Goal: Task Accomplishment & Management: Use online tool/utility

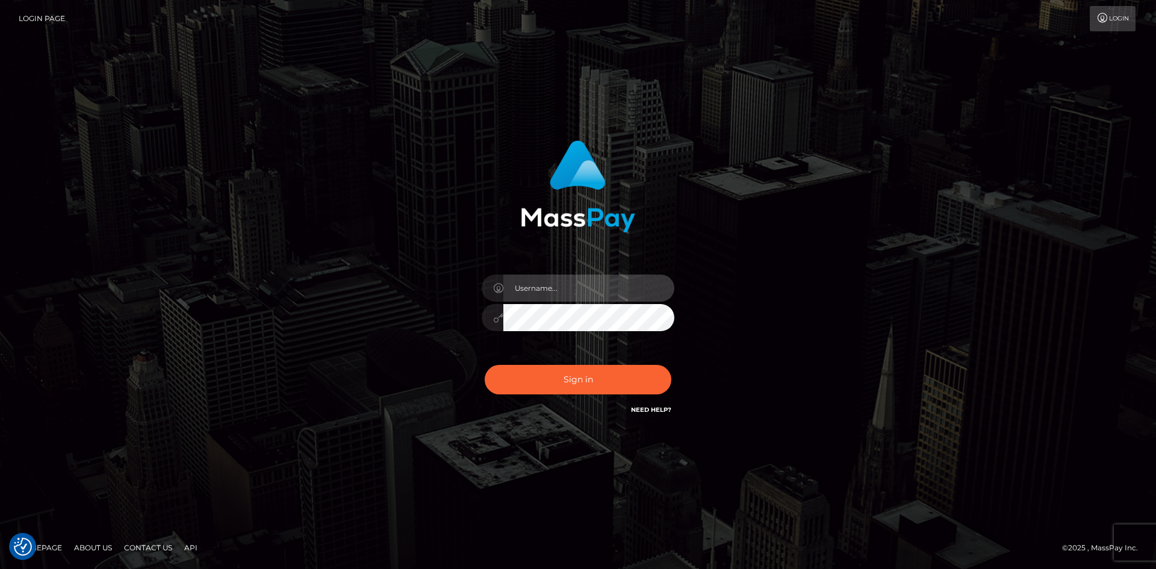
drag, startPoint x: 0, startPoint y: 0, endPoint x: 540, endPoint y: 281, distance: 608.7
click at [540, 281] on input "text" at bounding box center [588, 288] width 171 height 27
type input "[PERSON_NAME]"
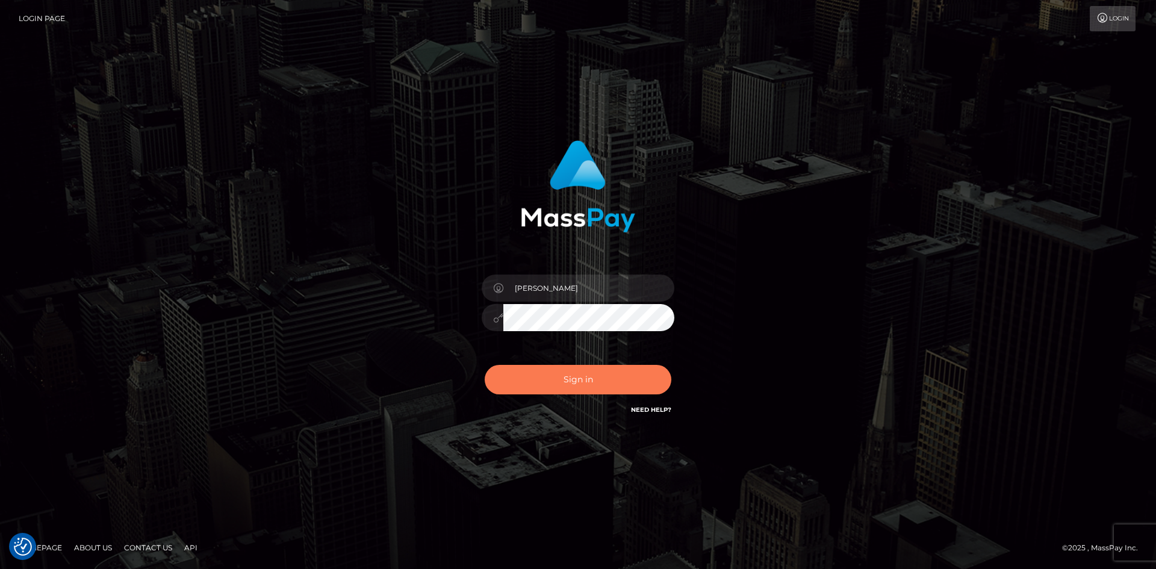
click at [557, 379] on button "Sign in" at bounding box center [578, 380] width 187 height 30
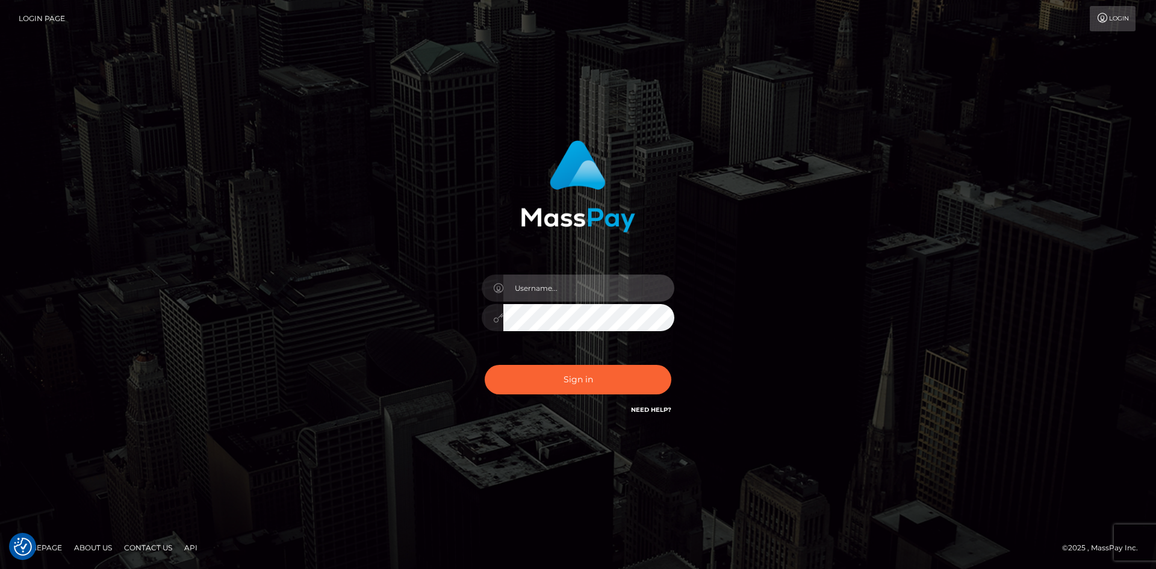
click at [539, 297] on input "text" at bounding box center [588, 288] width 171 height 27
type input "[PERSON_NAME]"
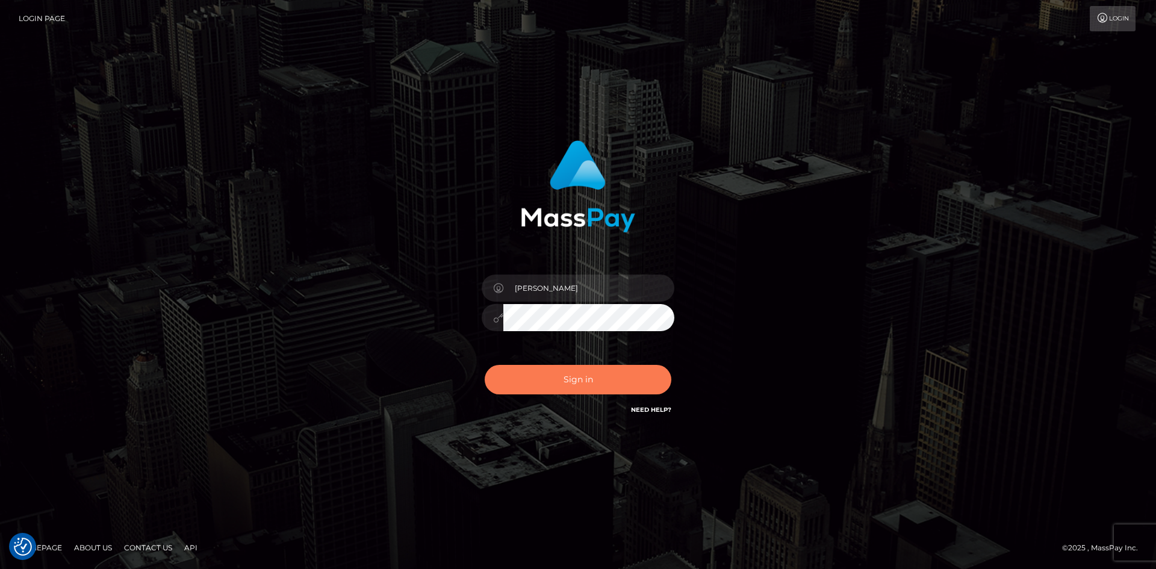
click at [570, 379] on button "Sign in" at bounding box center [578, 380] width 187 height 30
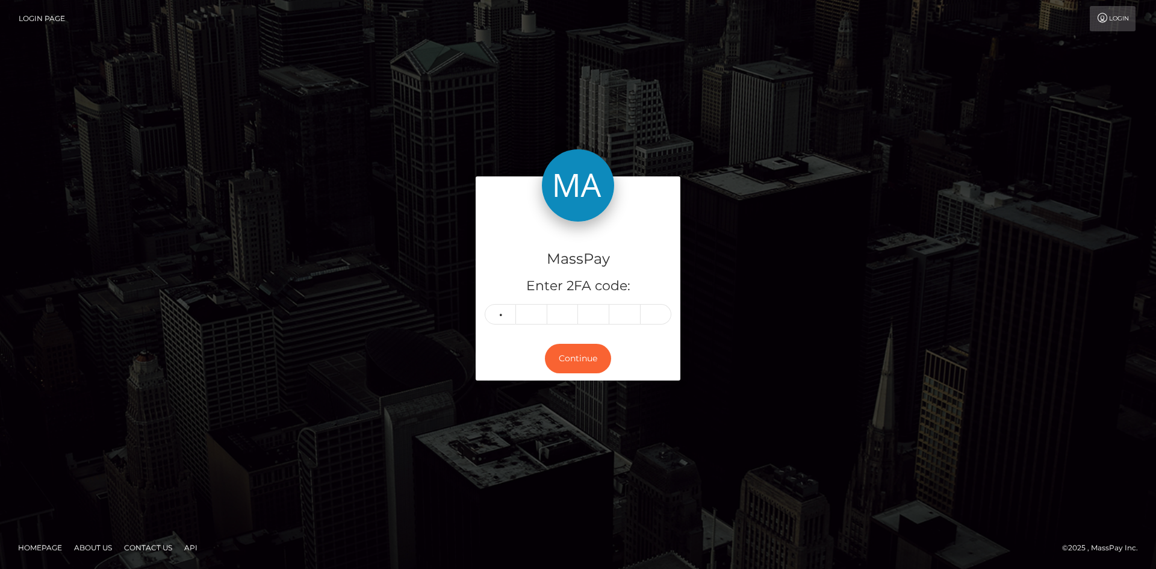
type input "9"
type input "0"
type input "7"
type input "2"
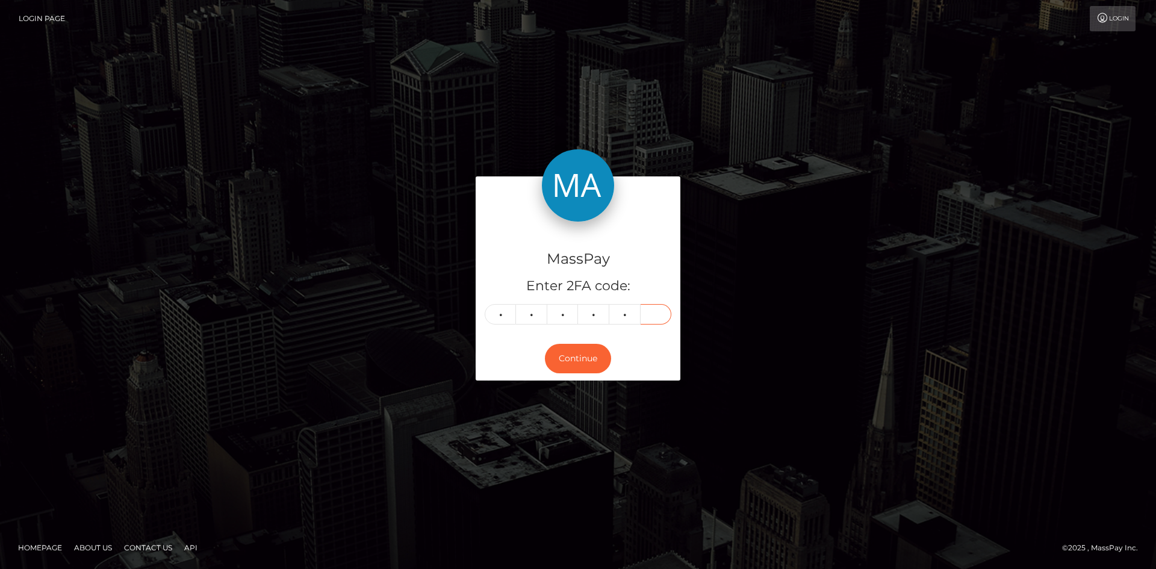
type input "7"
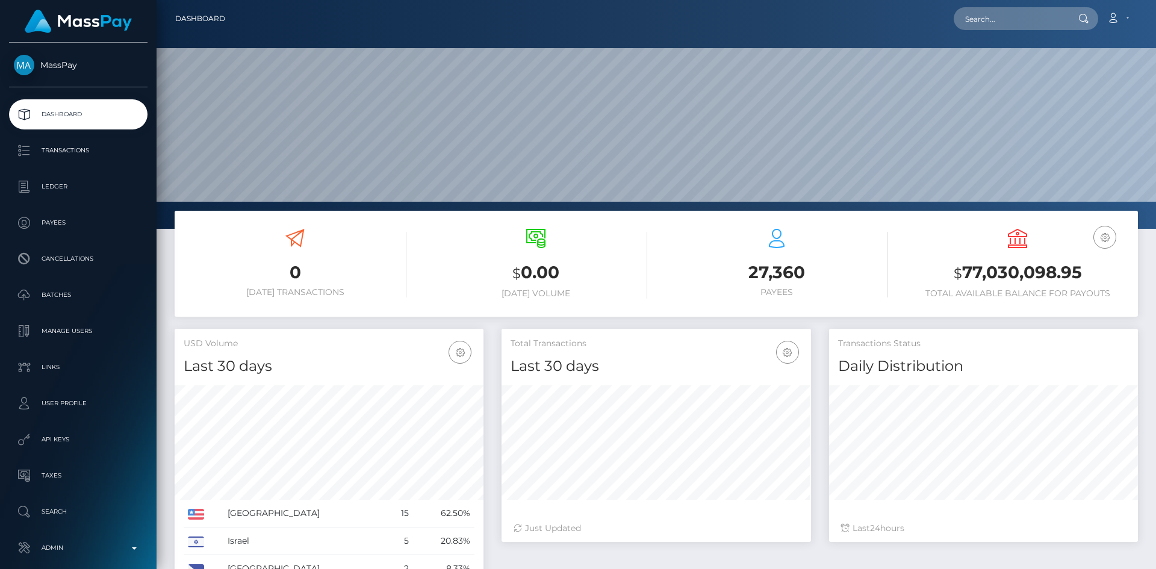
scroll to position [214, 310]
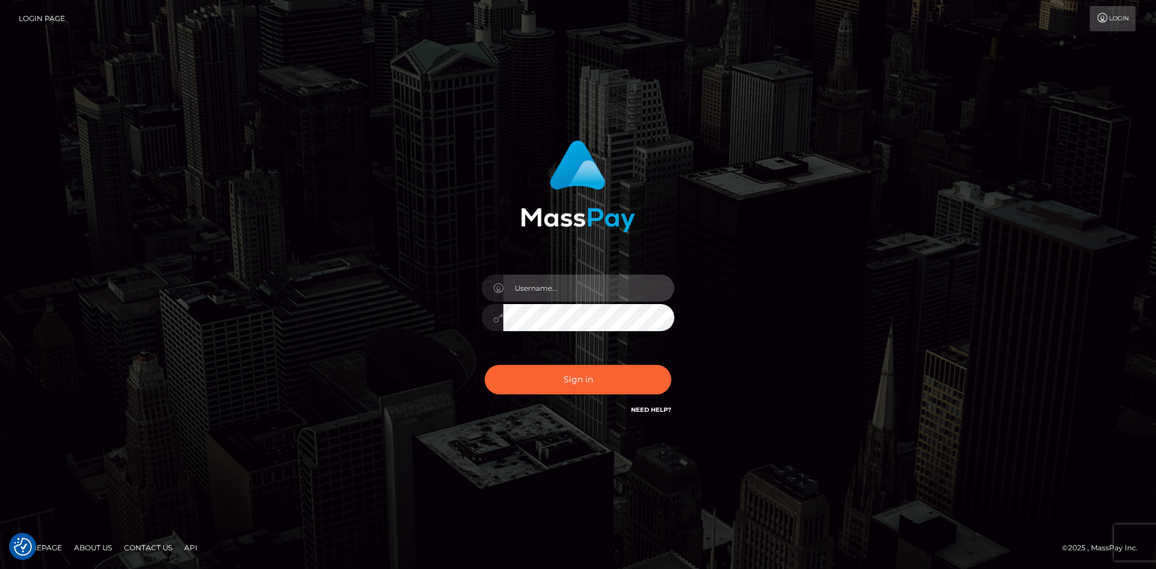
click at [568, 290] on input "text" at bounding box center [588, 288] width 171 height 27
type input "pranav"
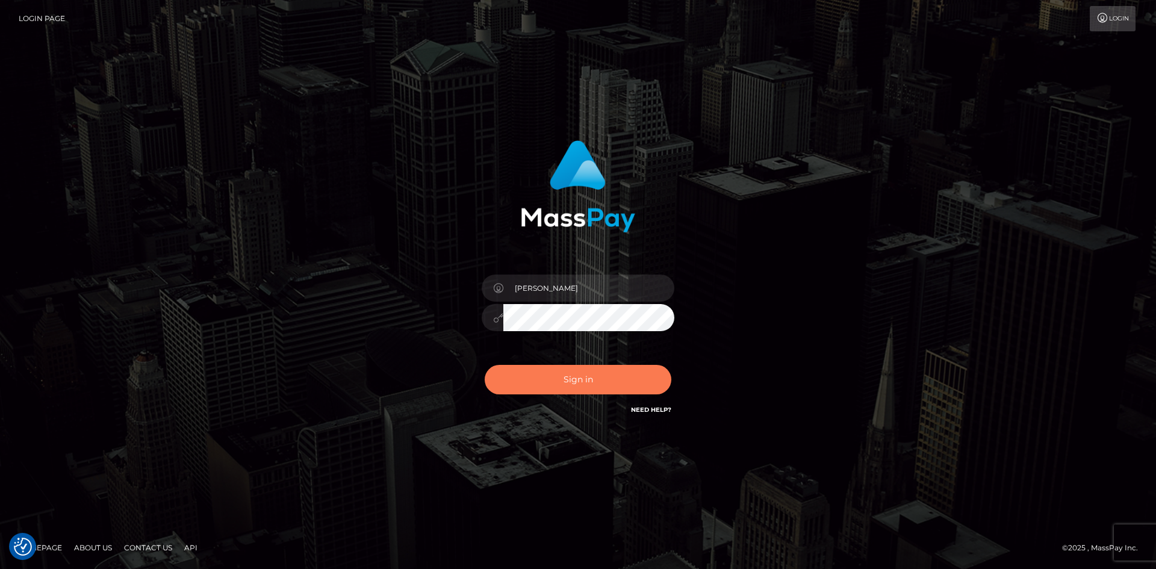
click at [536, 372] on button "Sign in" at bounding box center [578, 380] width 187 height 30
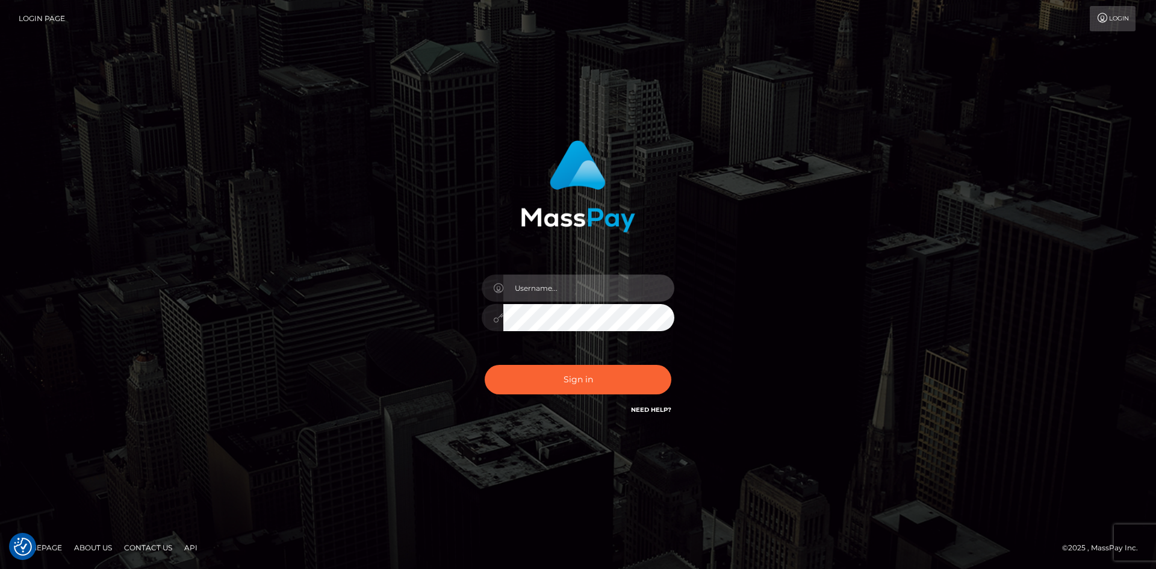
click at [576, 295] on input "text" at bounding box center [588, 288] width 171 height 27
type input "pranav"
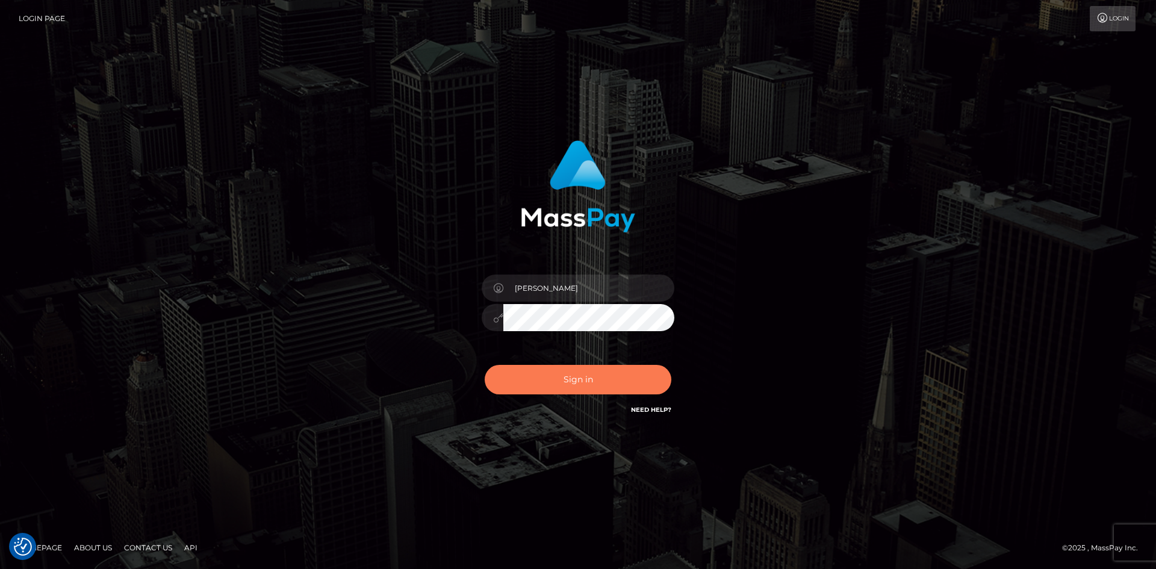
click at [544, 373] on button "Sign in" at bounding box center [578, 380] width 187 height 30
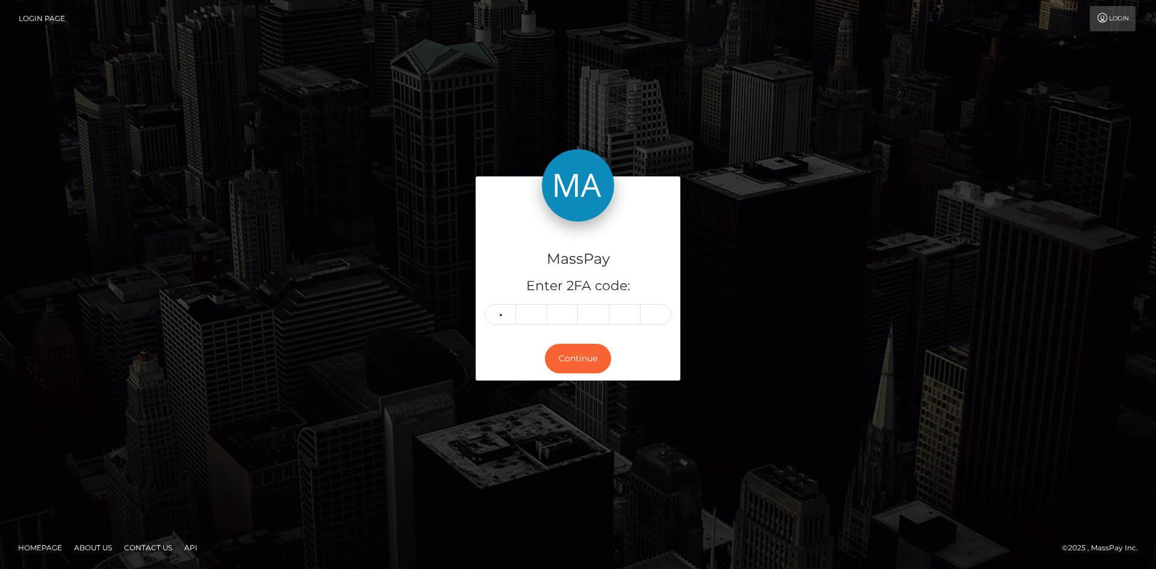
type input "0"
type input "8"
type input "9"
type input "8"
type input "3"
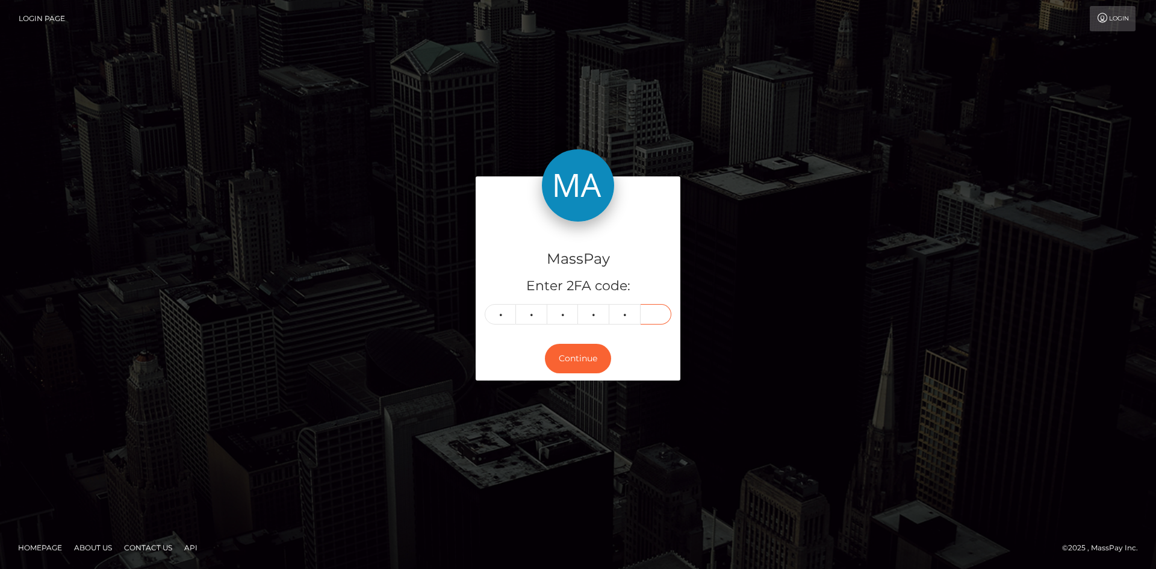
type input "3"
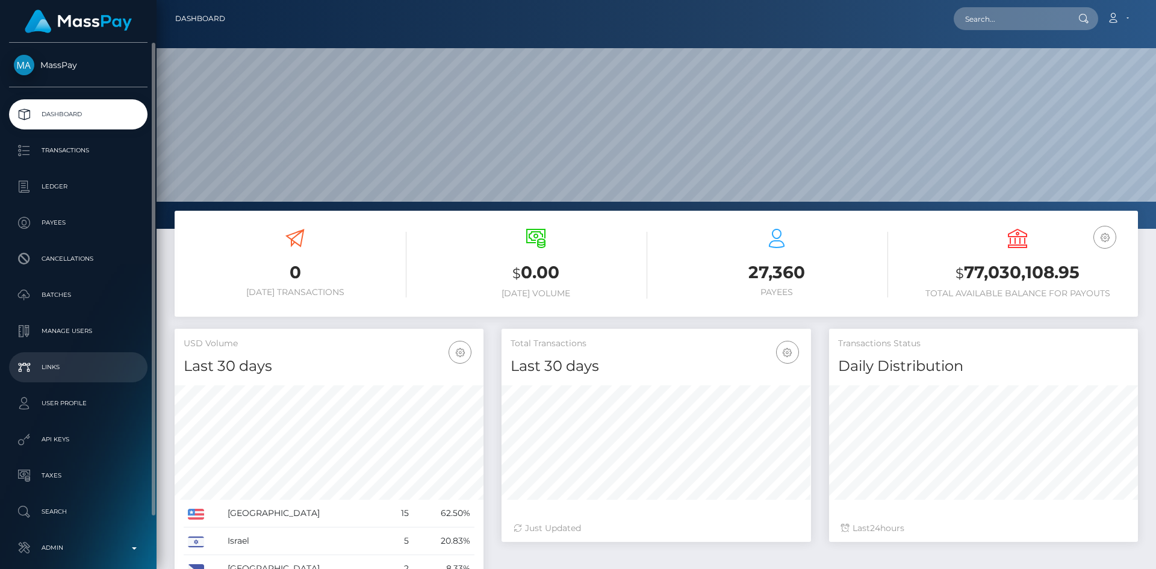
scroll to position [57, 0]
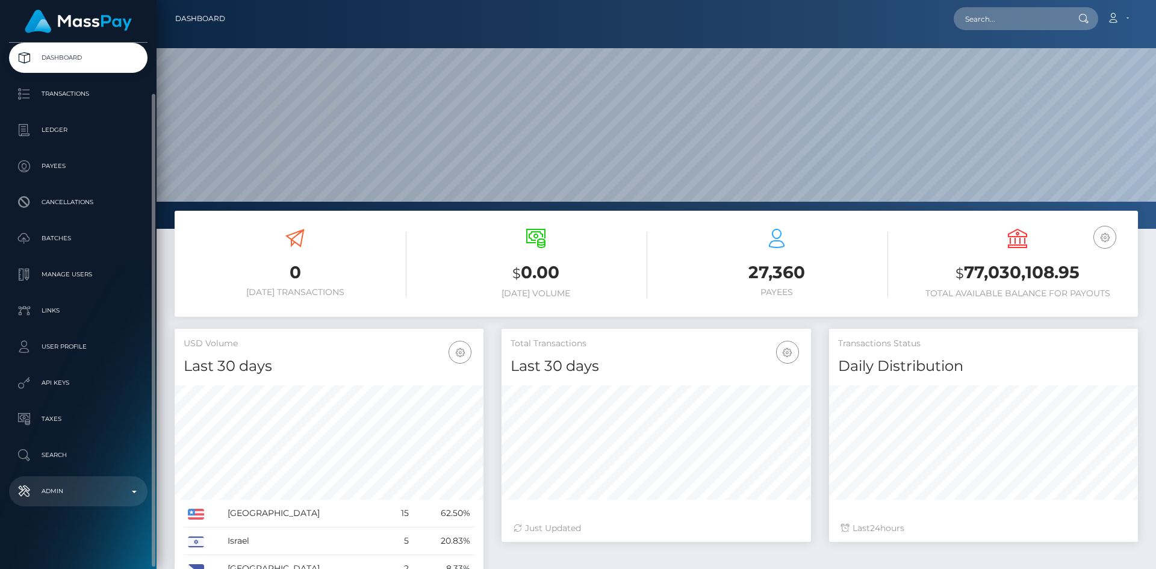
click at [81, 486] on p "Admin" at bounding box center [78, 491] width 129 height 18
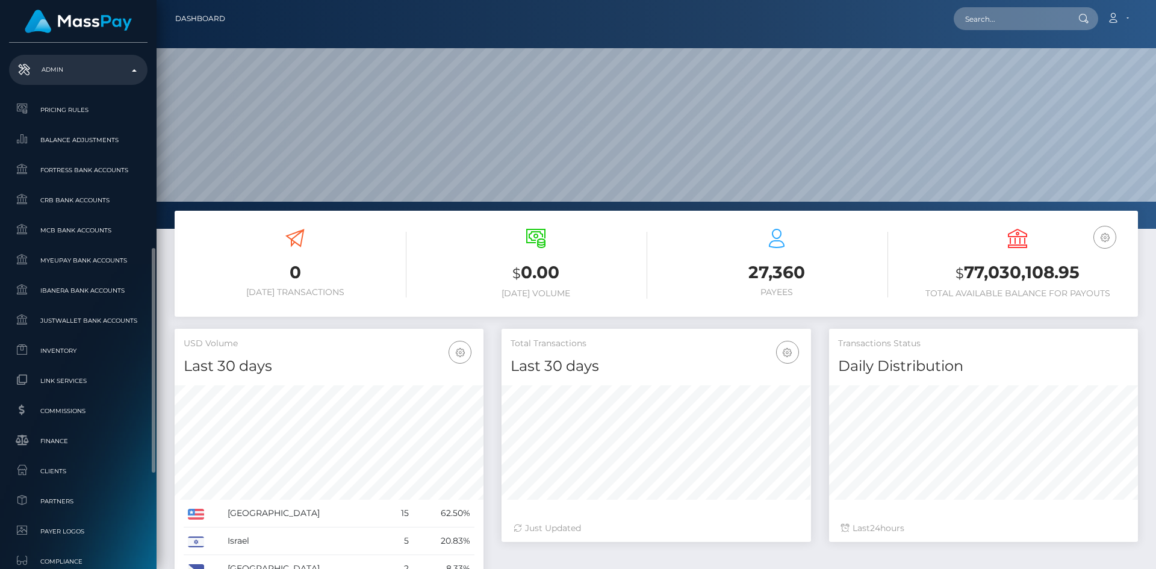
scroll to position [697, 0]
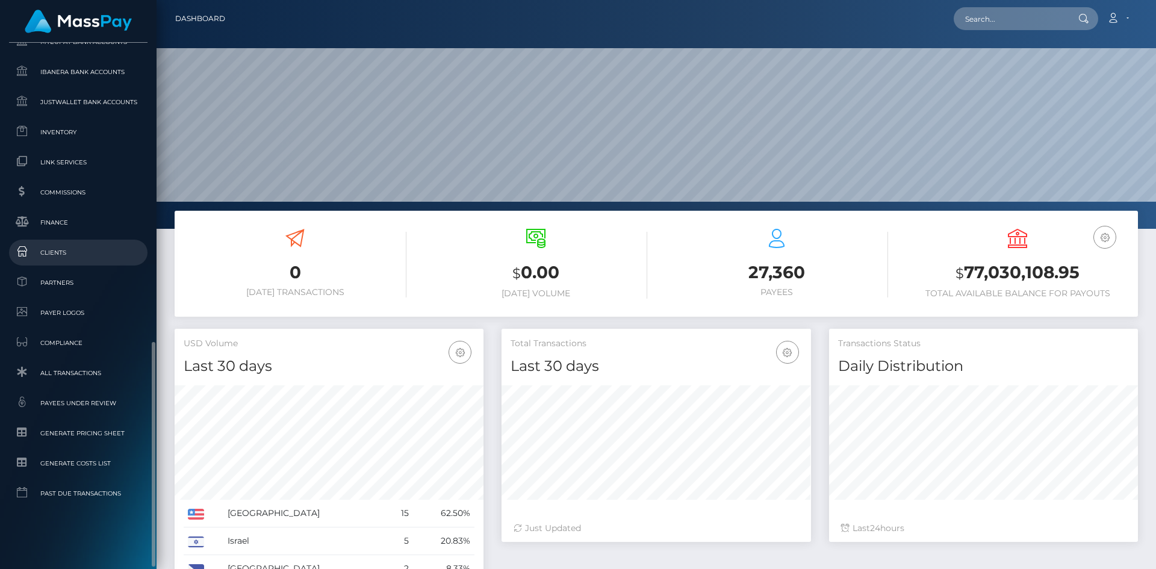
click at [81, 245] on link "Clients" at bounding box center [78, 253] width 138 height 26
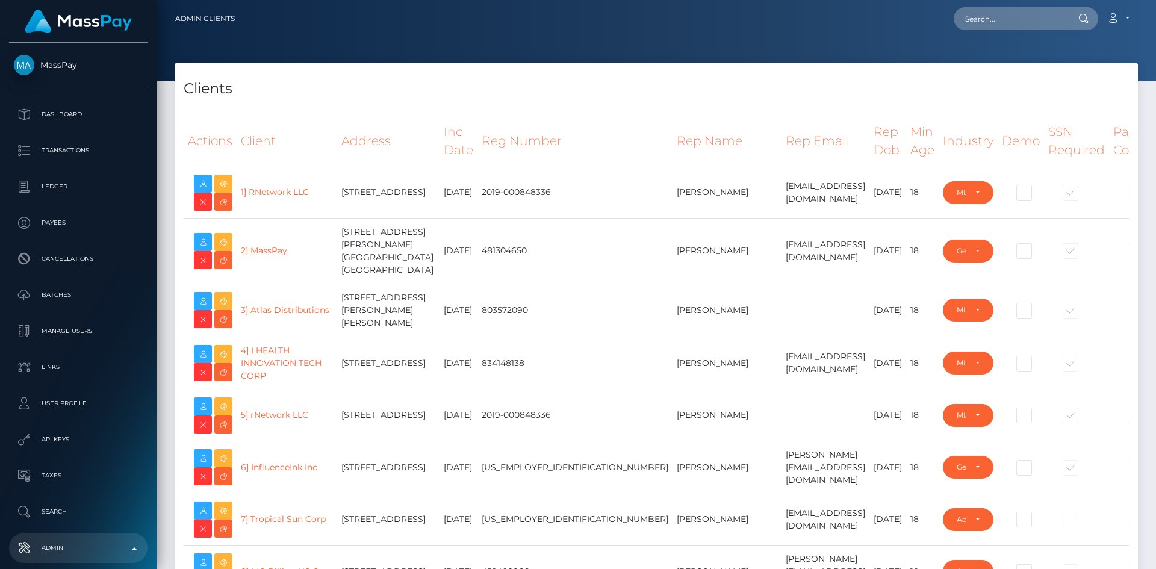
select select "223"
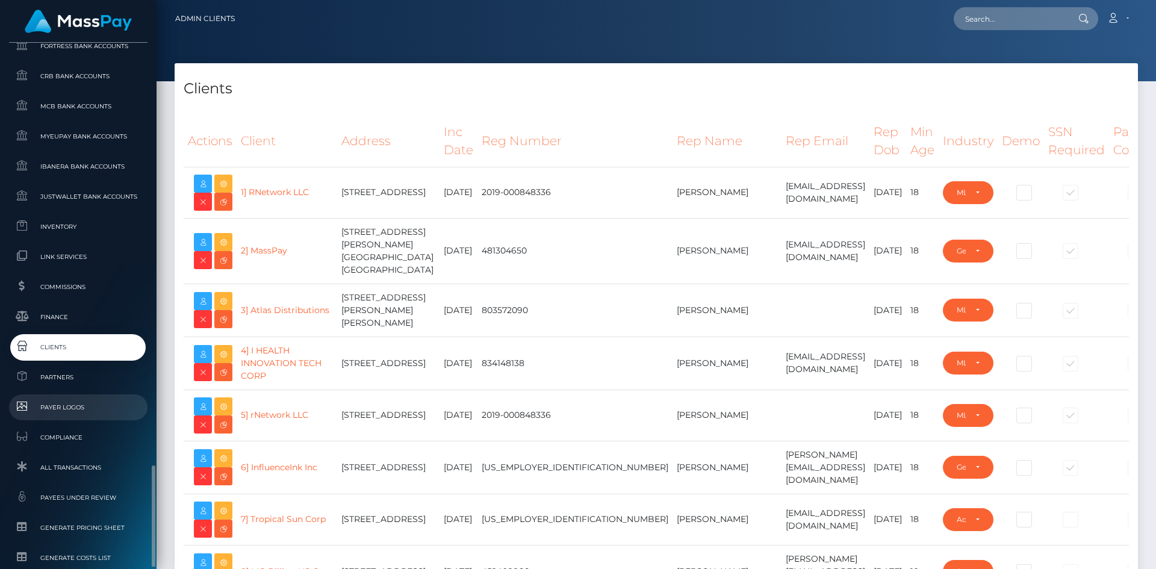
scroll to position [729, 0]
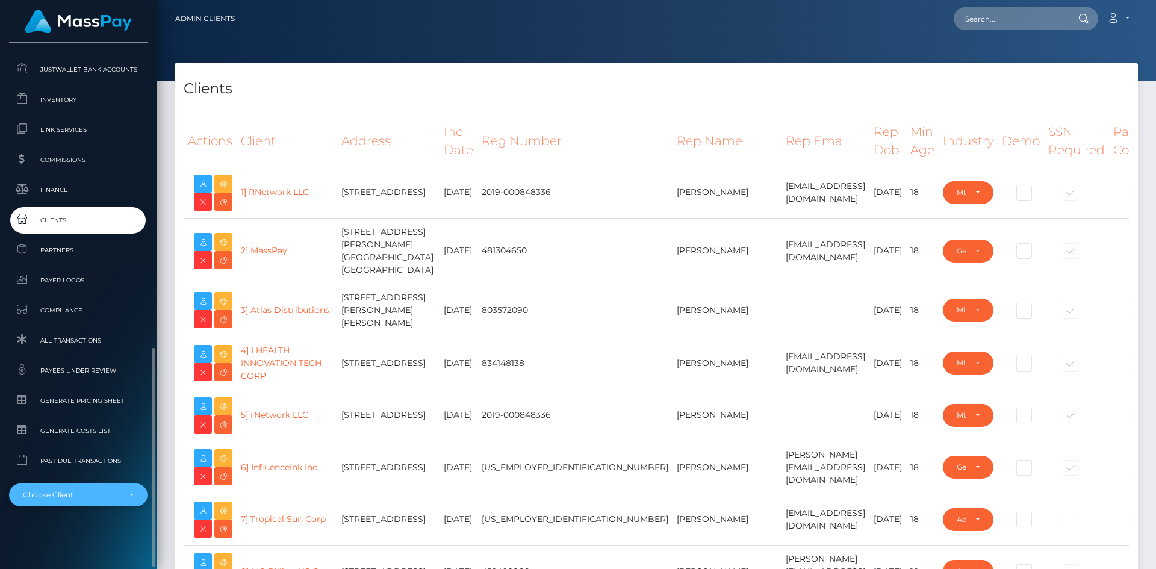
click at [92, 497] on div "Choose Client" at bounding box center [71, 495] width 97 height 10
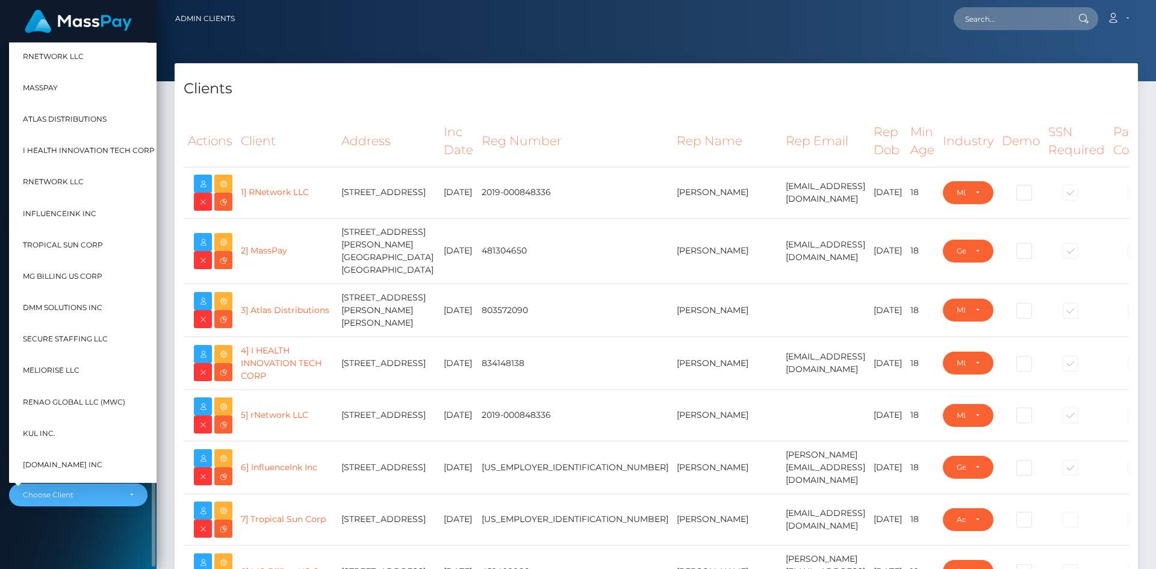
click at [71, 182] on span "rNetwork LLC" at bounding box center [53, 182] width 61 height 16
select select "5"
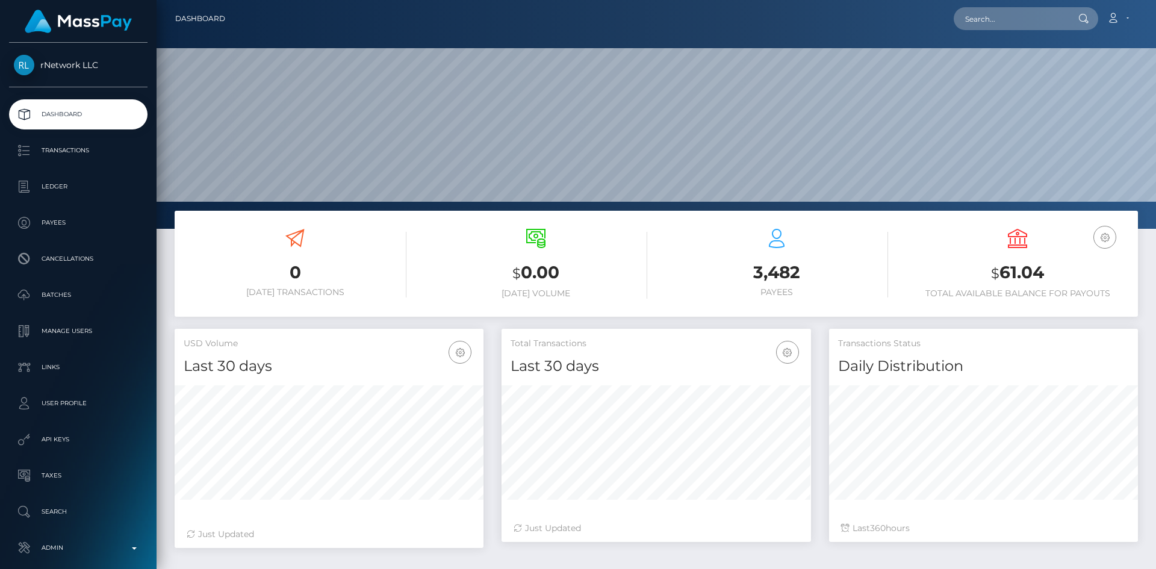
scroll to position [214, 310]
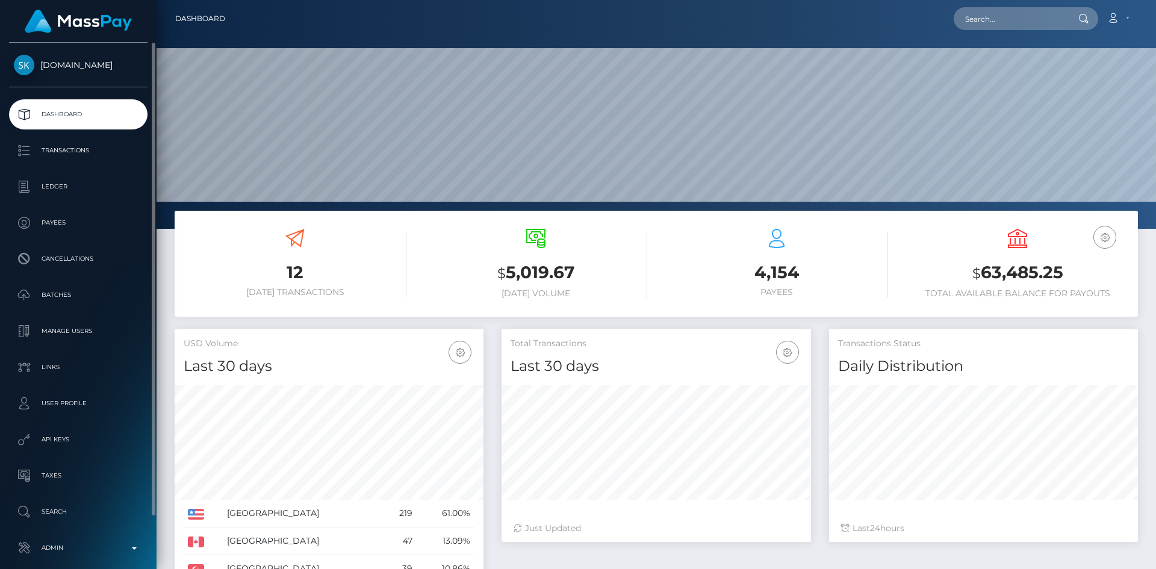
scroll to position [57, 0]
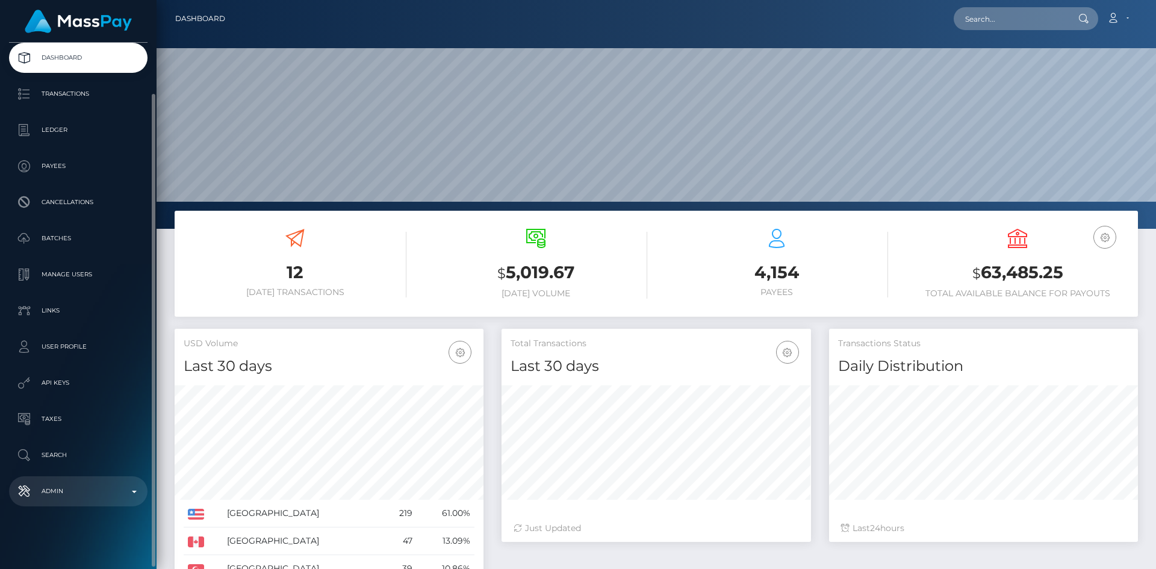
click at [70, 479] on link "Admin" at bounding box center [78, 491] width 138 height 30
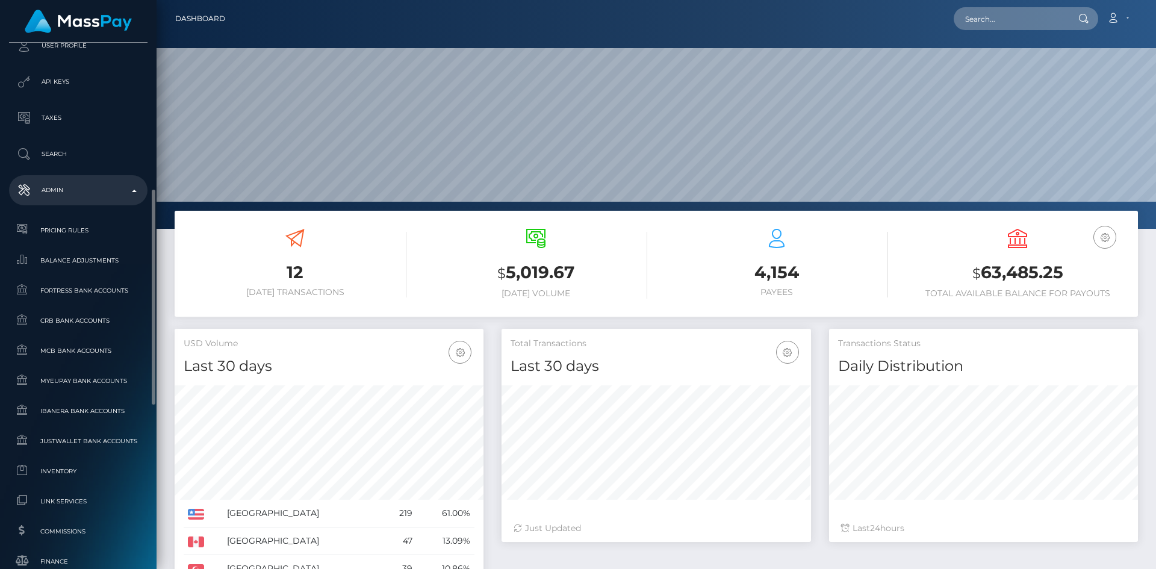
scroll to position [538, 0]
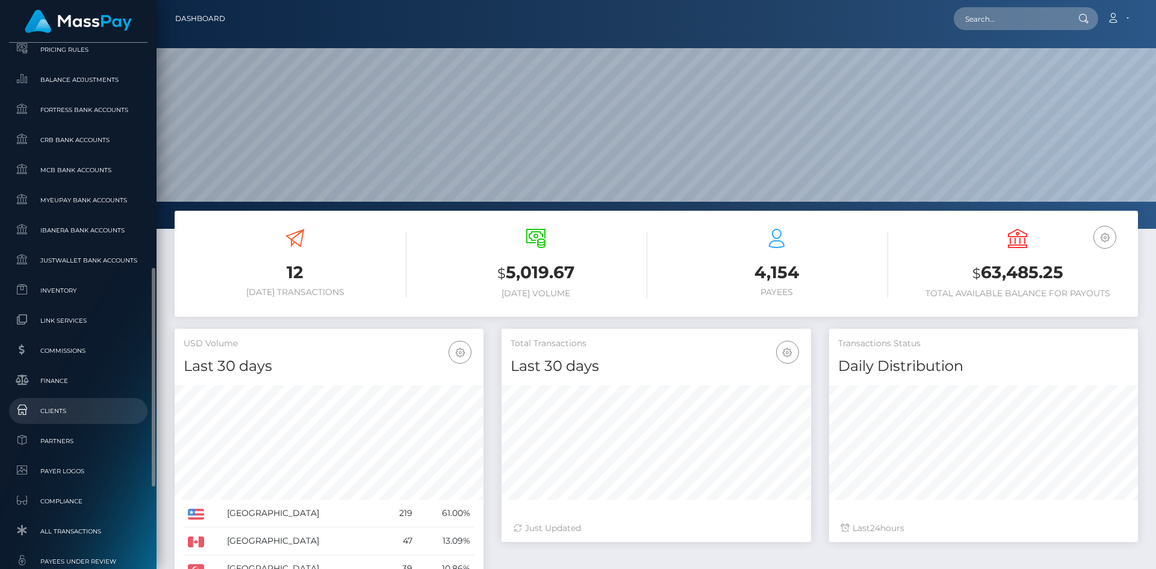
click at [79, 413] on span "Clients" at bounding box center [78, 411] width 129 height 14
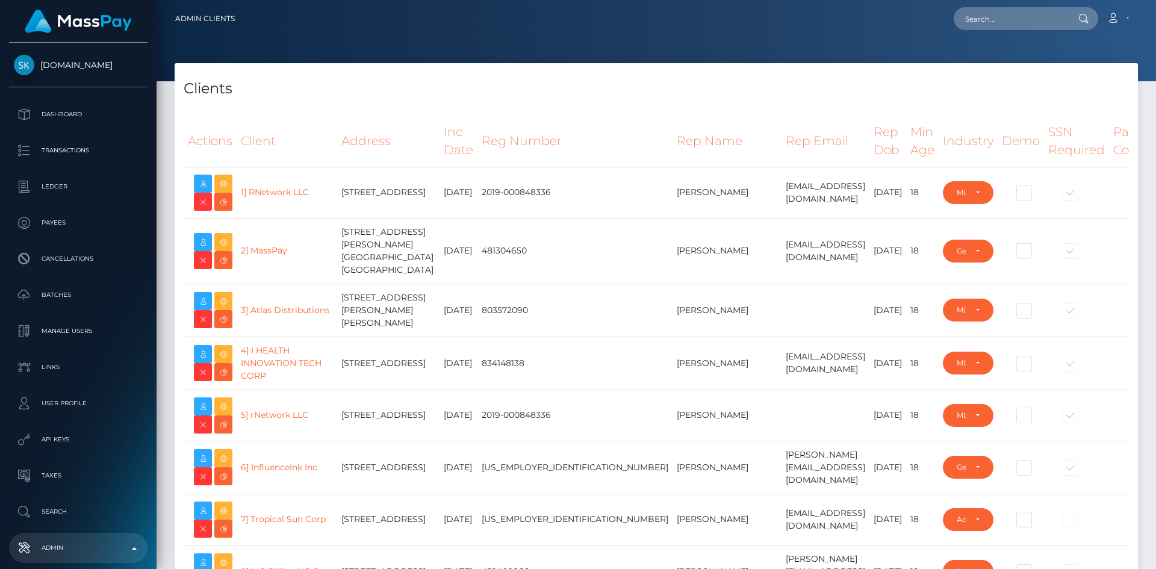
select select "223"
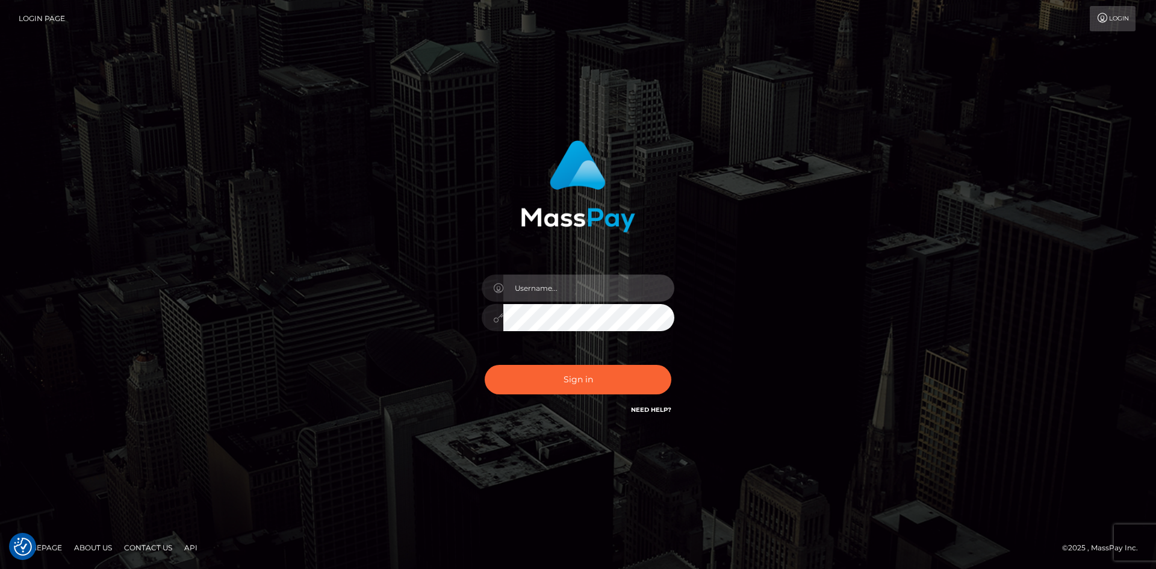
click at [587, 281] on input "text" at bounding box center [588, 288] width 171 height 27
type input "pranav"
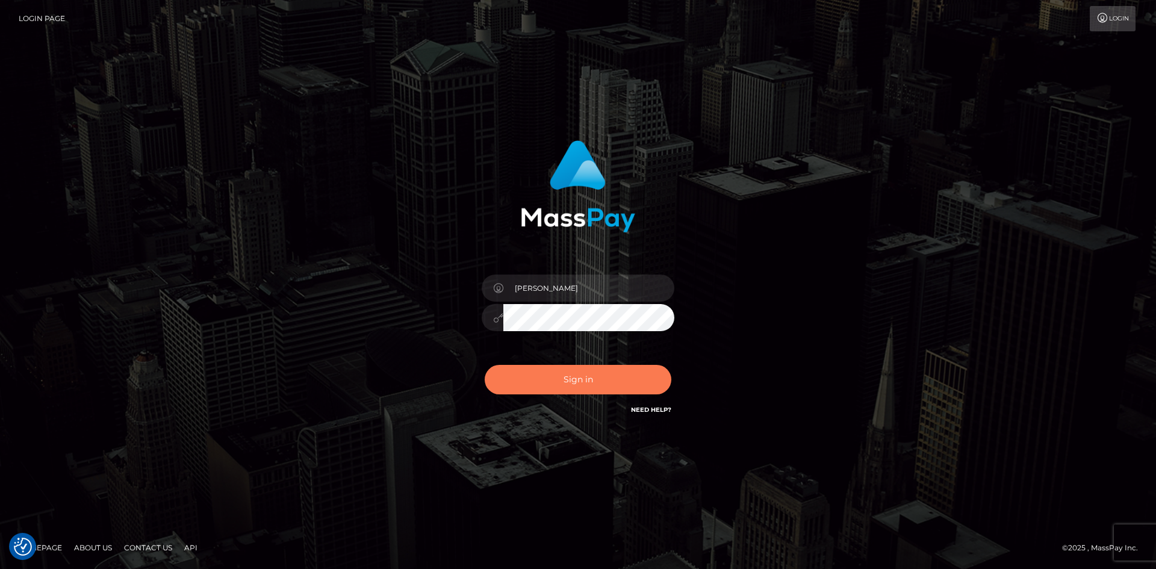
click at [576, 371] on button "Sign in" at bounding box center [578, 380] width 187 height 30
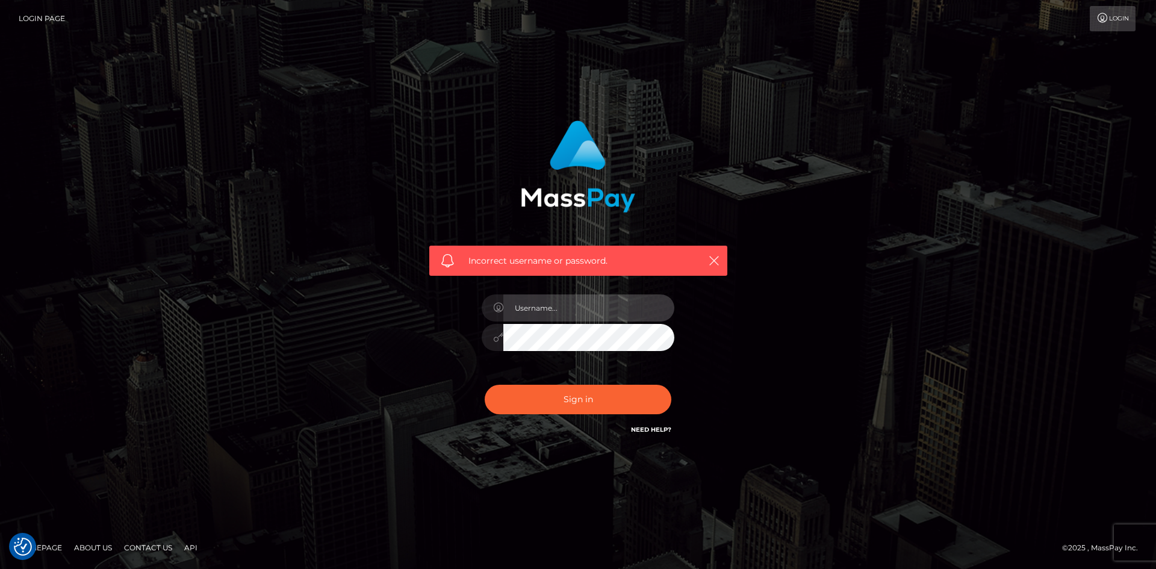
click at [553, 299] on input "text" at bounding box center [588, 307] width 171 height 27
type input "[PERSON_NAME]"
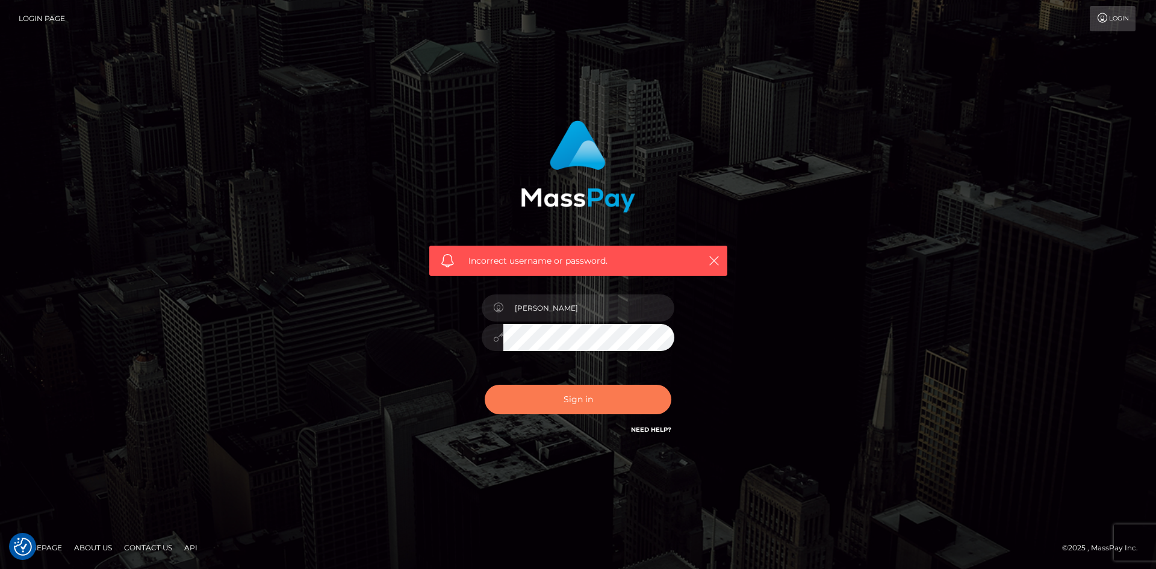
click at [556, 402] on button "Sign in" at bounding box center [578, 400] width 187 height 30
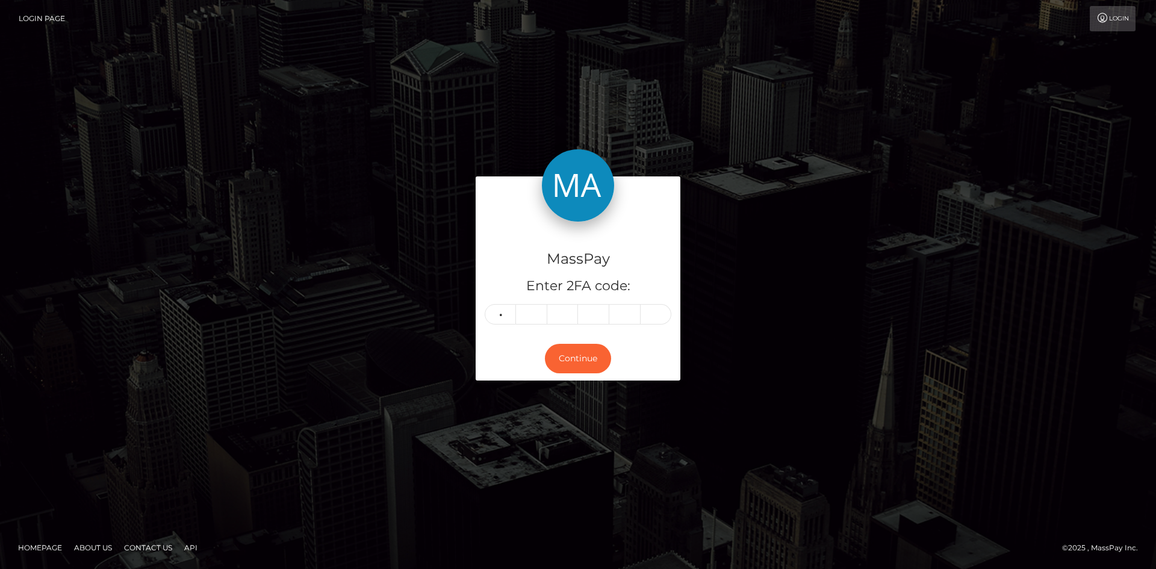
type input "5"
type input "4"
type input "7"
type input "0"
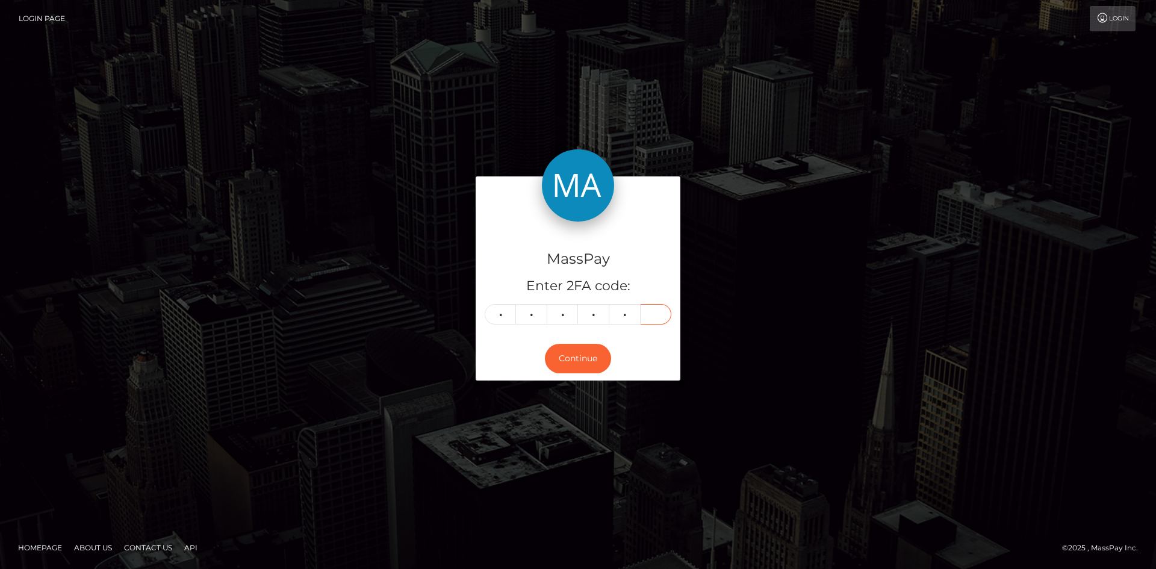
type input "7"
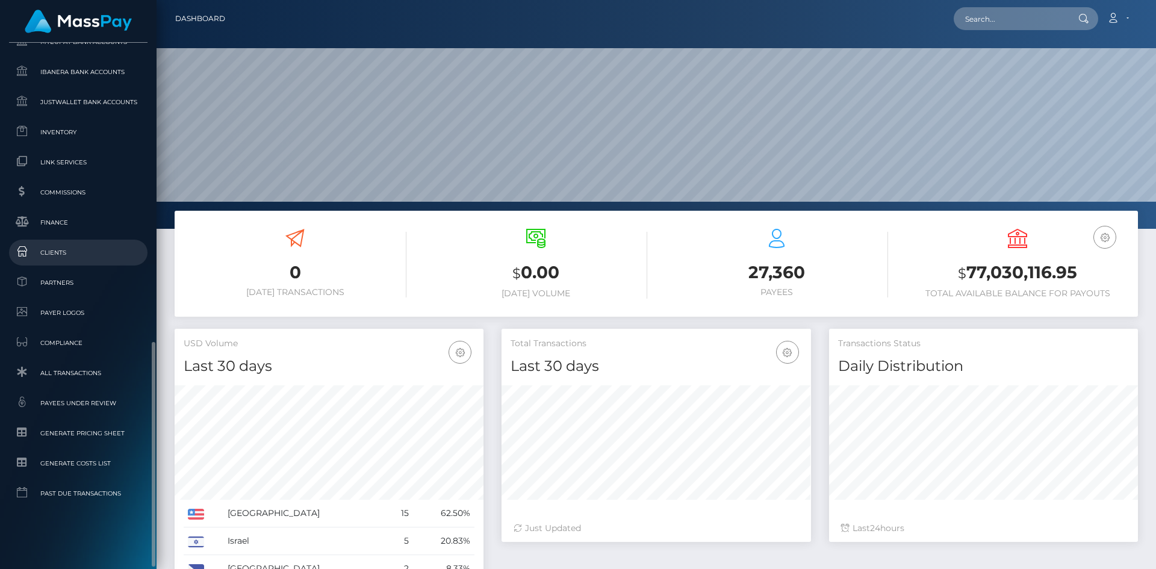
click at [91, 254] on span "Clients" at bounding box center [78, 253] width 129 height 14
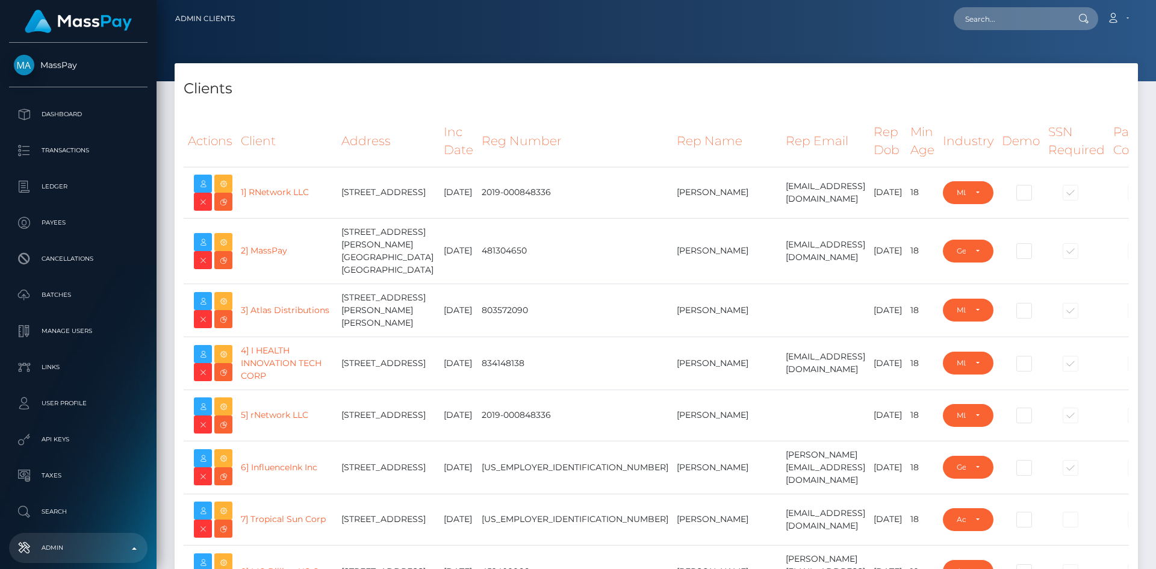
select select "223"
click at [1004, 17] on input "text" at bounding box center [1010, 18] width 113 height 23
click at [989, 13] on input "sier" at bounding box center [1010, 18] width 113 height 23
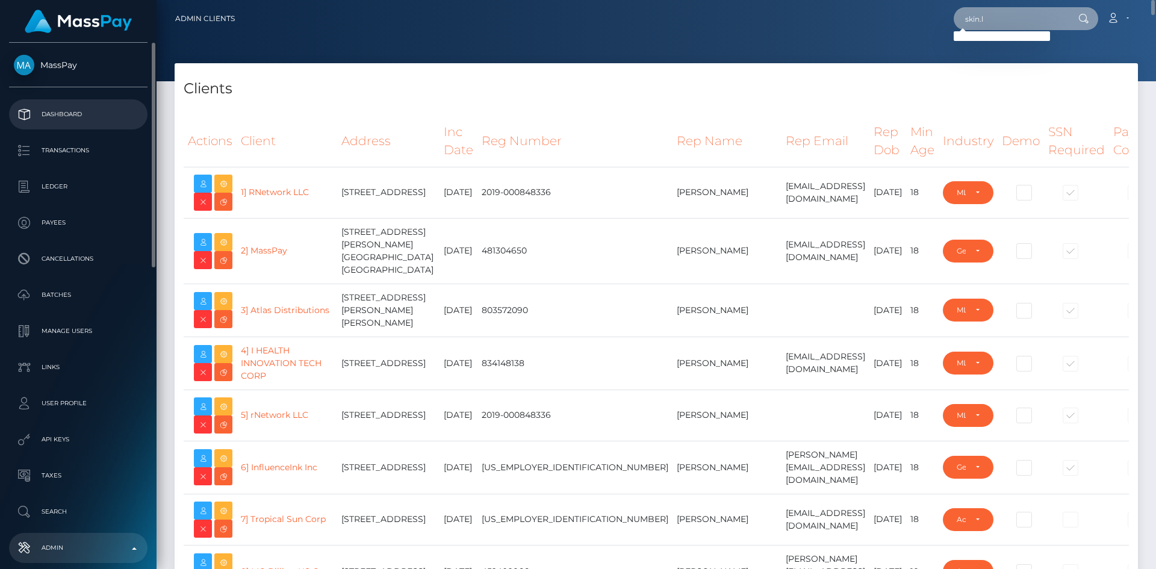
type input "skin.l"
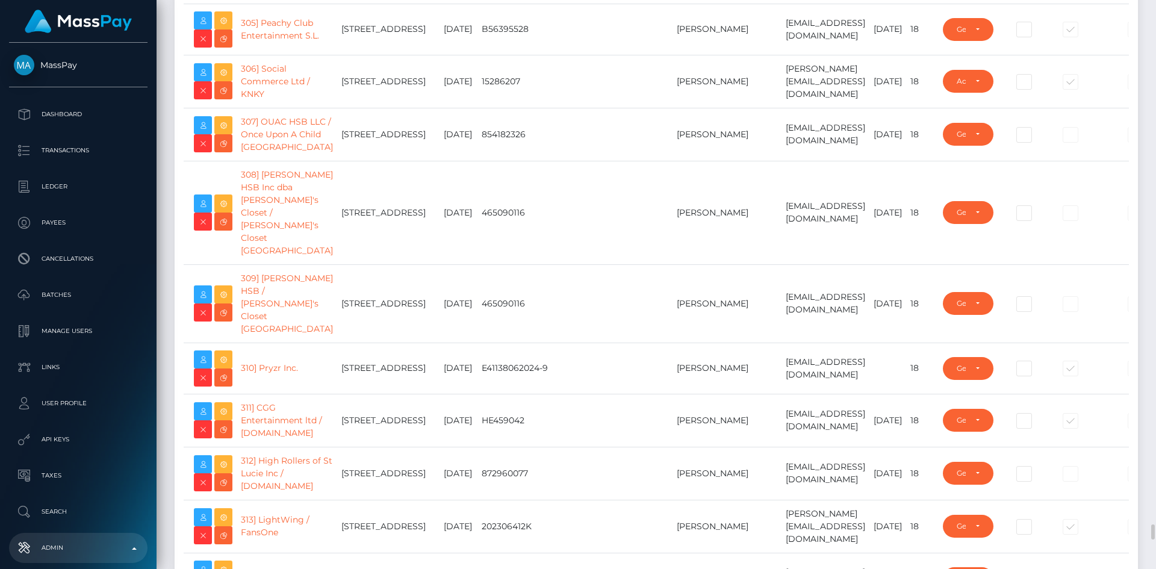
scroll to position [17102, 0]
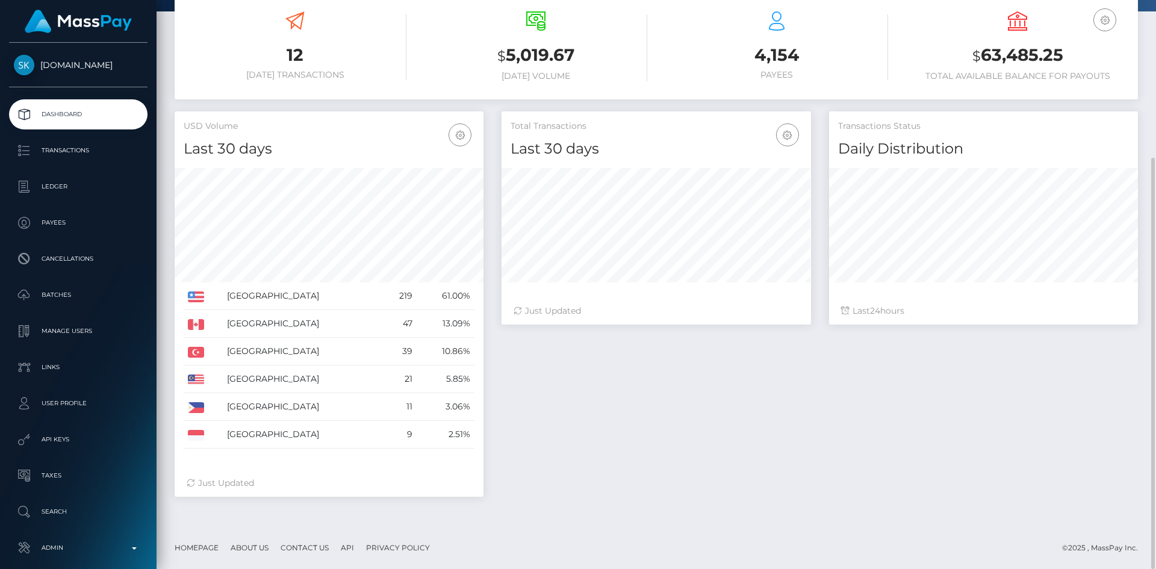
scroll to position [37, 0]
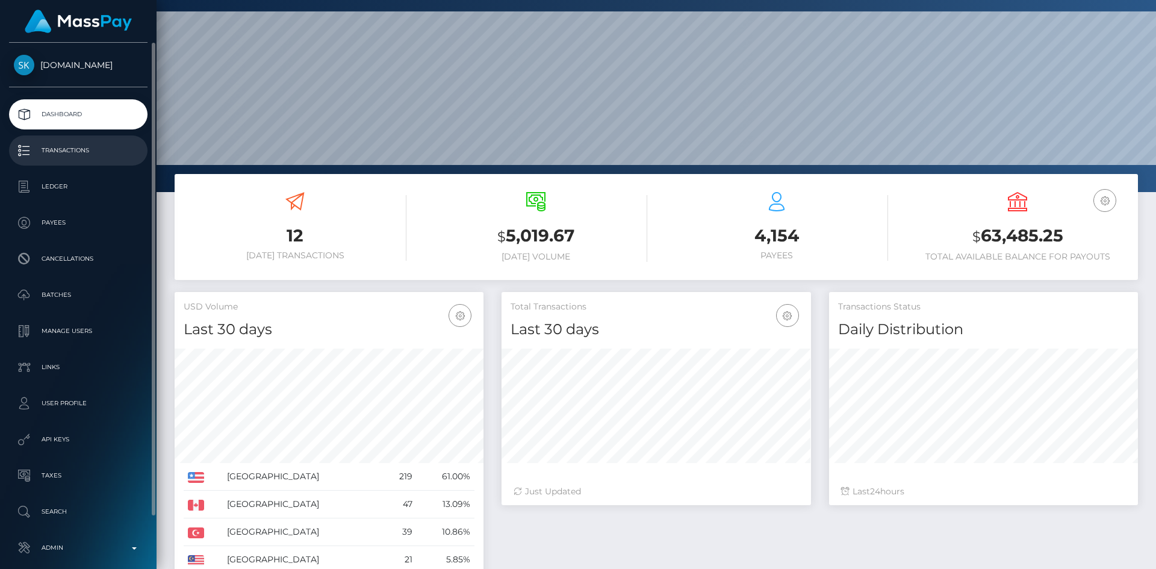
click p "Transactions"
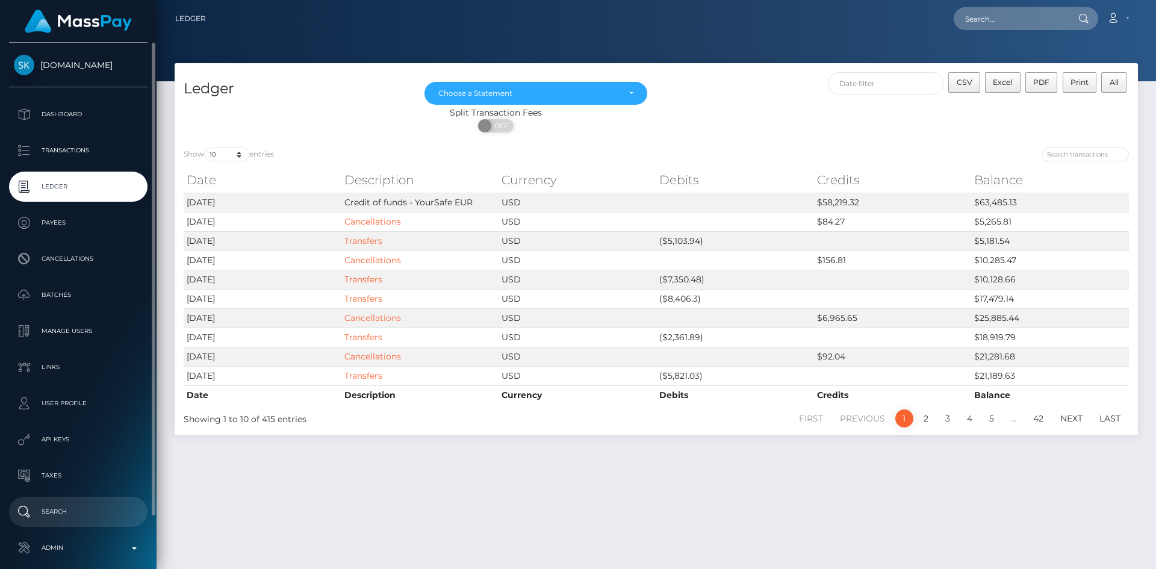
scroll to position [57, 0]
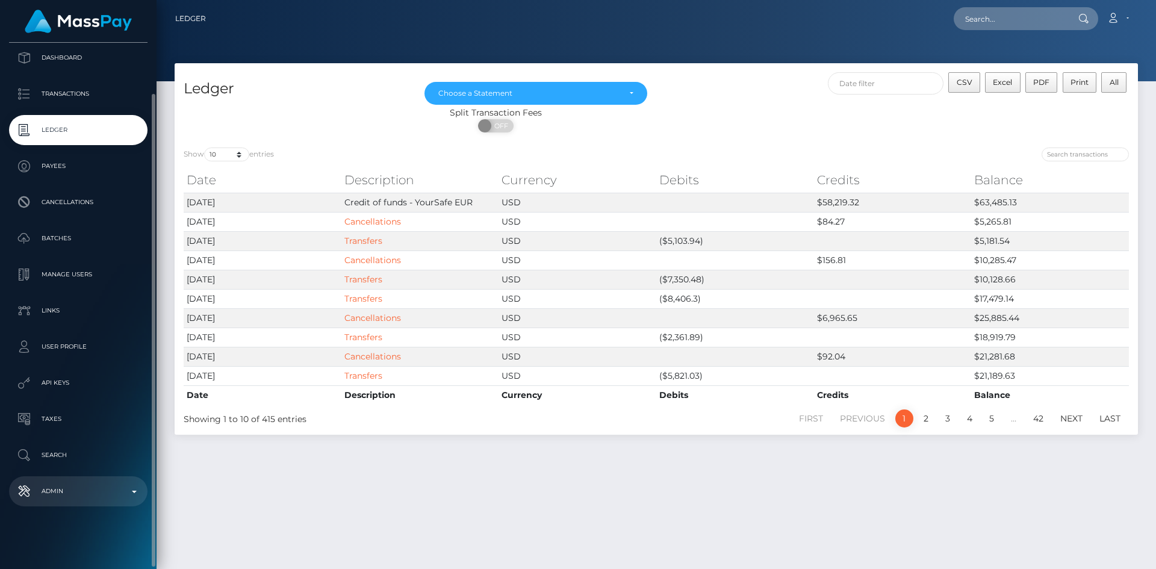
click at [100, 487] on p "Admin" at bounding box center [78, 491] width 129 height 18
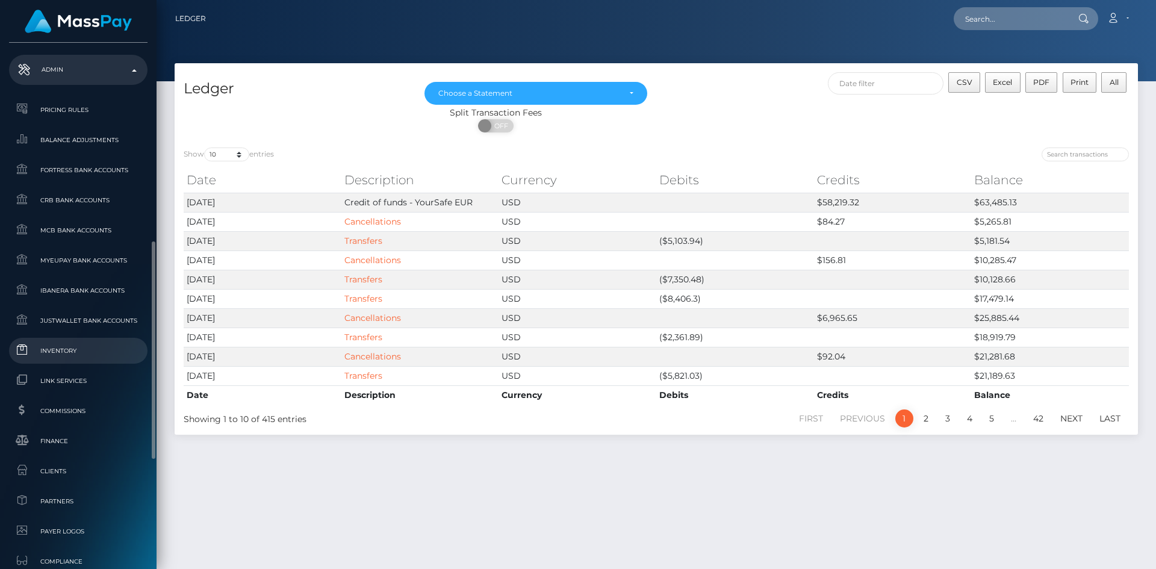
click at [98, 358] on span "Inventory" at bounding box center [78, 351] width 129 height 14
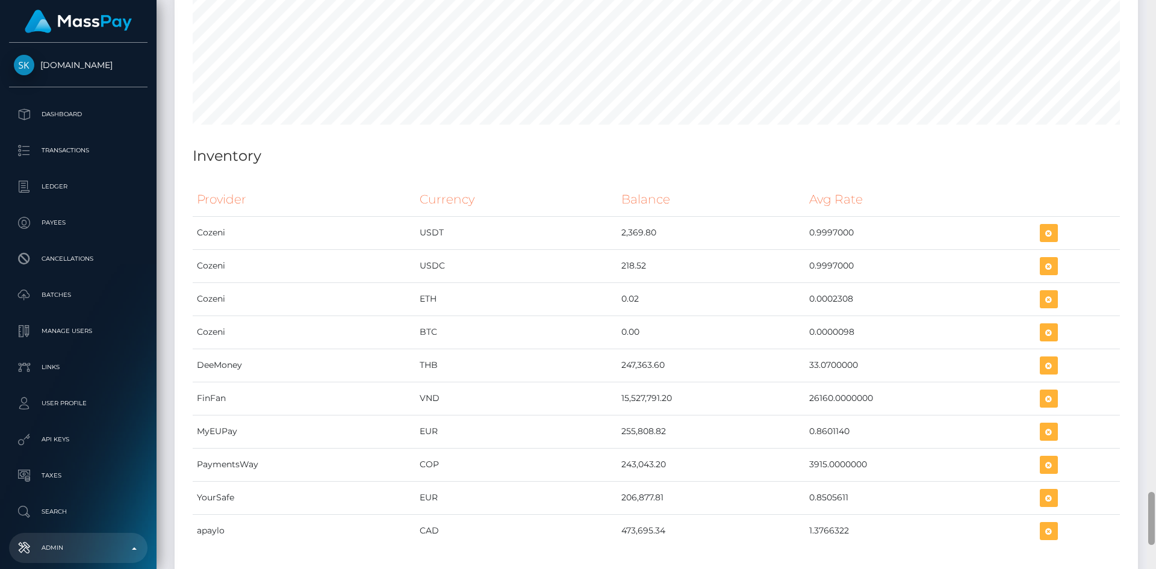
scroll to position [5494, 0]
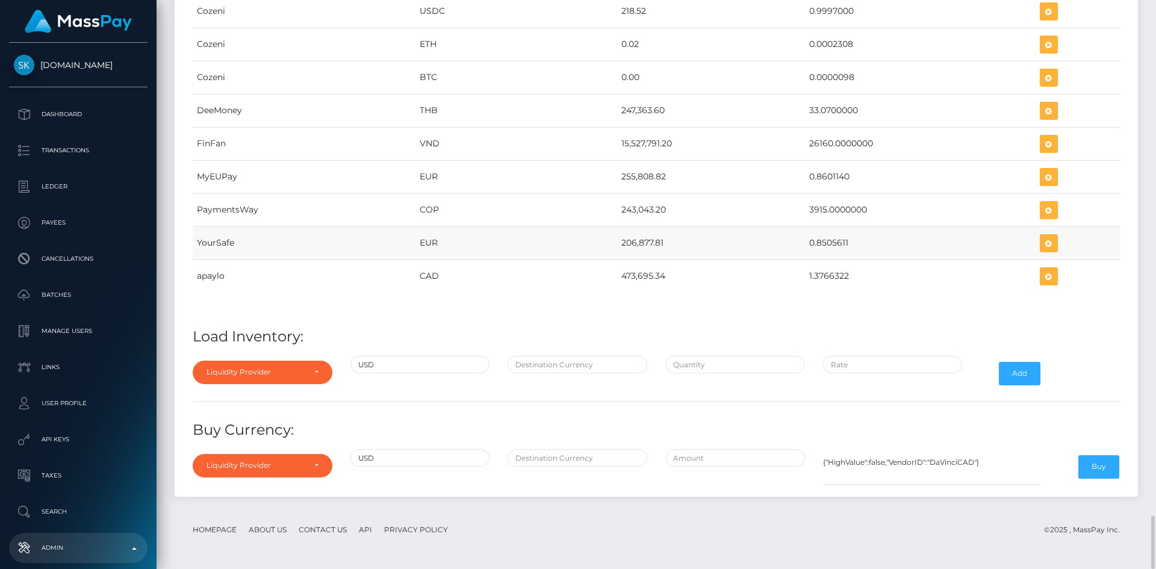
drag, startPoint x: 612, startPoint y: 242, endPoint x: 661, endPoint y: 239, distance: 48.3
click at [661, 239] on tr "YourSafe EUR 206,877.81 0.8505611" at bounding box center [656, 242] width 927 height 33
copy tr "206,877.81"
click at [603, 238] on td "EUR" at bounding box center [516, 242] width 202 height 33
drag, startPoint x: 614, startPoint y: 246, endPoint x: 662, endPoint y: 243, distance: 48.8
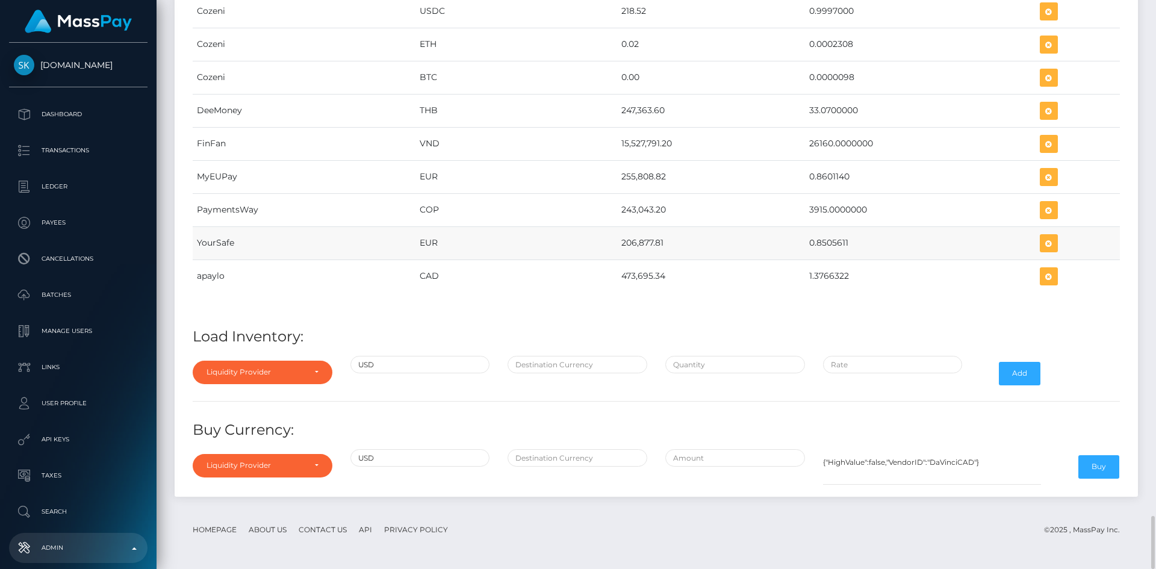
click at [662, 243] on td "206,877.81" at bounding box center [711, 242] width 188 height 33
copy td "206,877.81"
drag, startPoint x: 807, startPoint y: 244, endPoint x: 850, endPoint y: 244, distance: 42.8
click at [850, 244] on td "0.8505611" at bounding box center [920, 242] width 231 height 33
copy td "0.8505611"
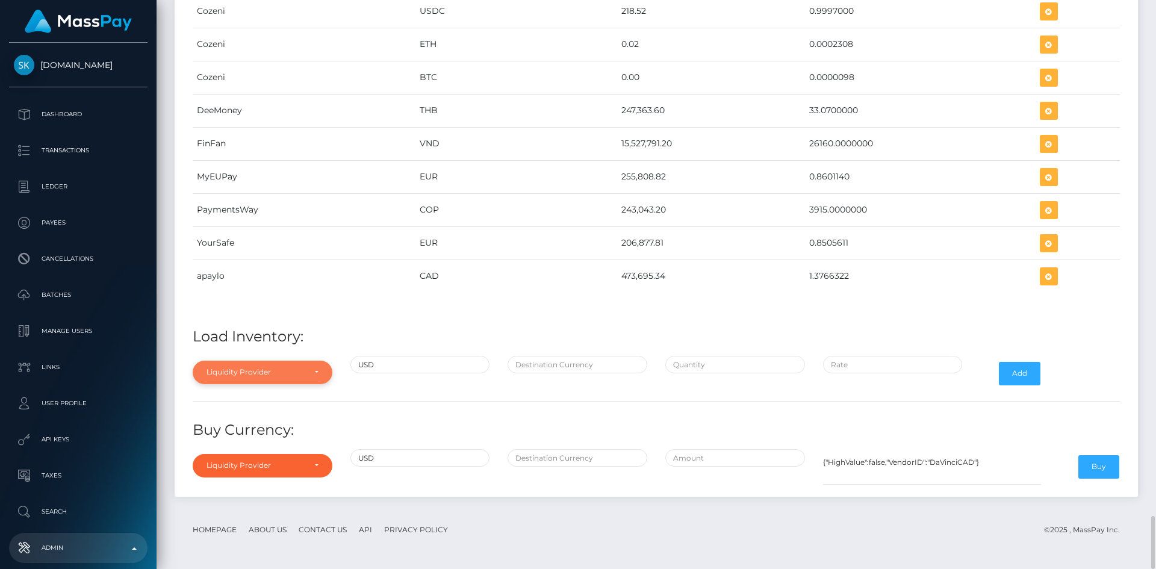
click at [290, 372] on div "Liquidity Provider" at bounding box center [256, 372] width 98 height 10
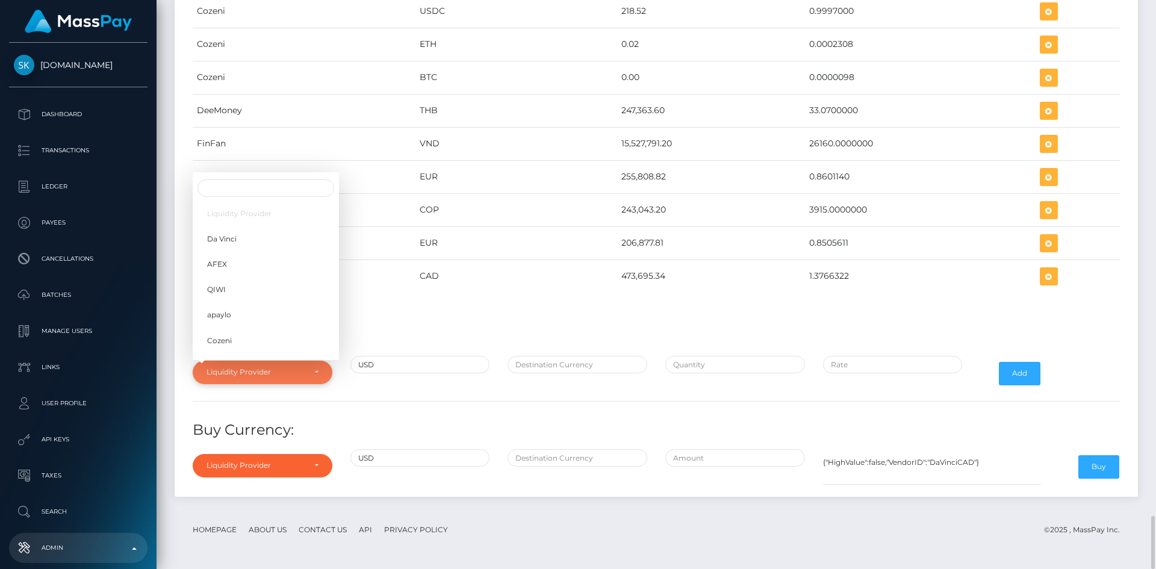
scroll to position [190, 0]
click at [805, 314] on div "Provider Currency Balance Avg Rate Cozeni USDT 2,369.80 Load Inventory:" at bounding box center [656, 204] width 945 height 571
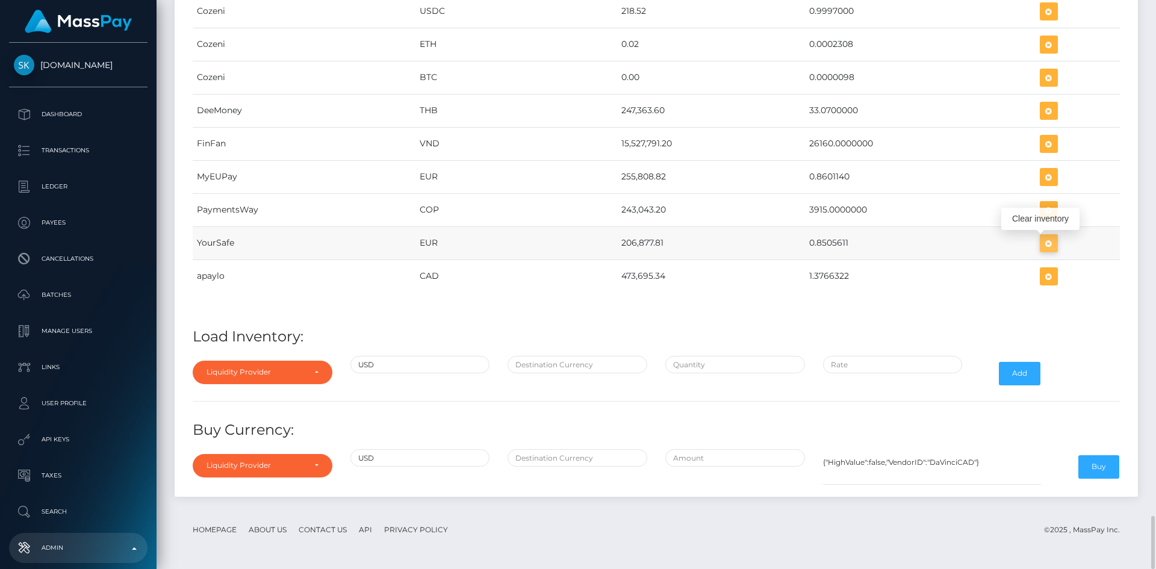
scroll to position [5927, 963]
click at [1048, 243] on icon "button" at bounding box center [1049, 243] width 14 height 15
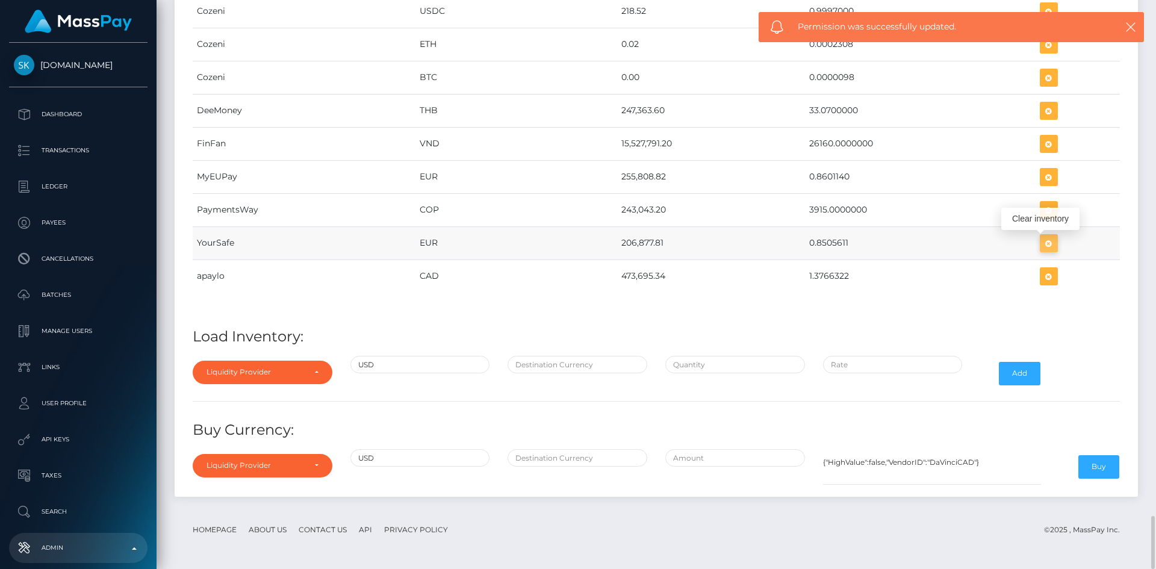
click at [1051, 239] on icon "button" at bounding box center [1049, 243] width 14 height 15
click at [275, 376] on div "Liquidity Provider" at bounding box center [256, 372] width 98 height 10
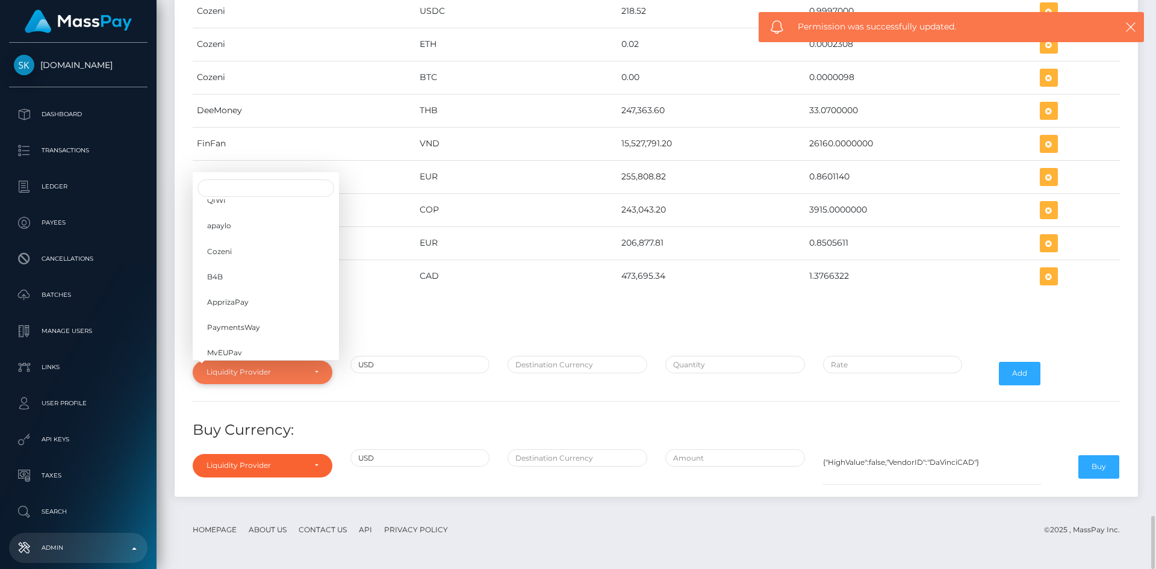
scroll to position [190, 0]
click at [247, 282] on link "YourSafe" at bounding box center [266, 277] width 146 height 22
select select "YourSafe"
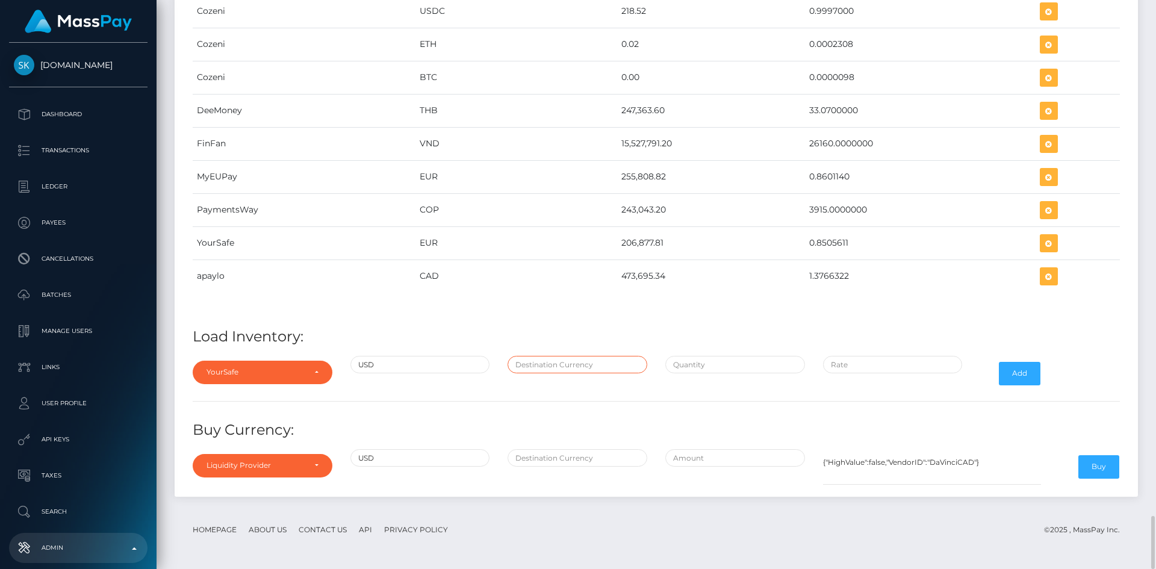
click at [546, 367] on input "text" at bounding box center [578, 364] width 140 height 17
type input "EUR"
click at [706, 363] on input "text" at bounding box center [735, 364] width 140 height 17
click at [685, 366] on input "$" at bounding box center [735, 364] width 140 height 17
paste input "58,219.3200000"
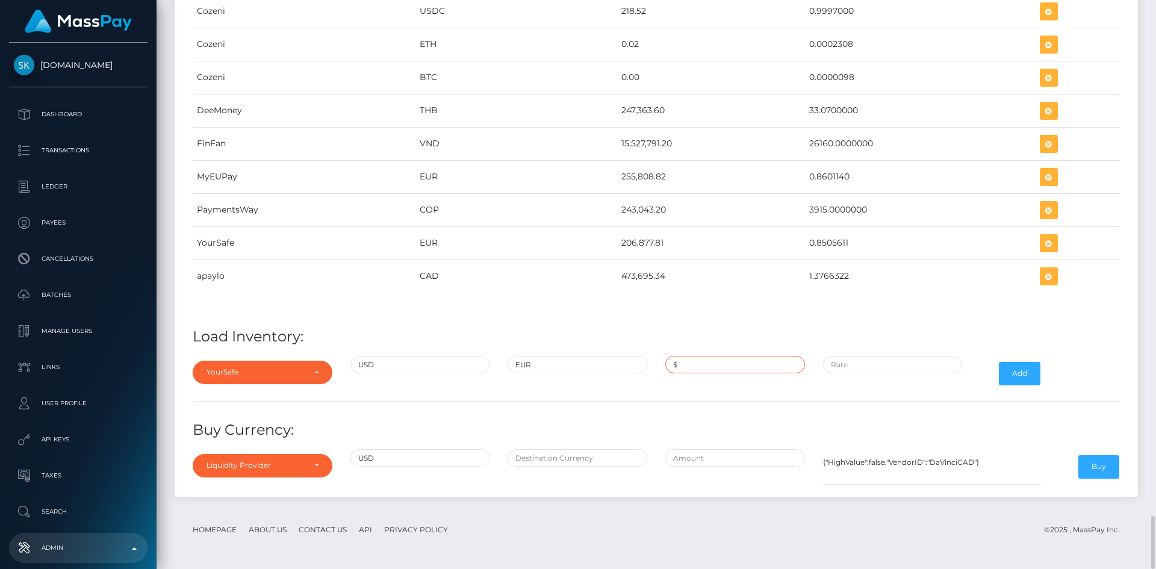
type input "$58,219.3200000"
click at [851, 367] on input "$" at bounding box center [893, 364] width 140 height 17
paste input "0.8588214"
type input "$0.8588214"
click at [1016, 375] on button "Add" at bounding box center [1020, 373] width 42 height 23
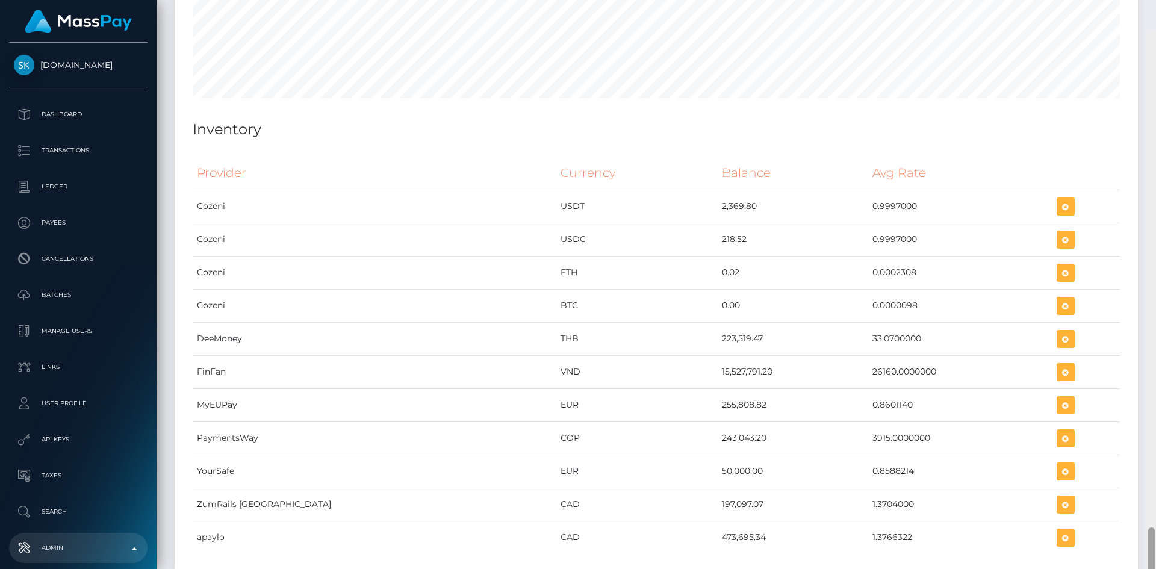
scroll to position [5554, 0]
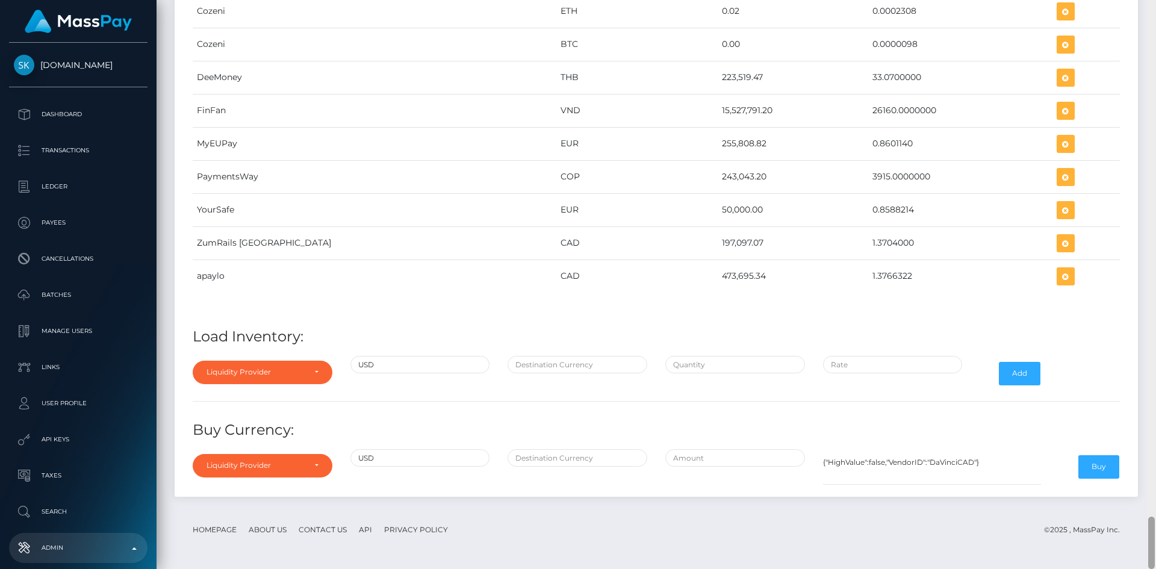
drag, startPoint x: 1154, startPoint y: 152, endPoint x: 1156, endPoint y: 562, distance: 410.1
click at [1156, 562] on div at bounding box center [1151, 284] width 9 height 569
click at [286, 369] on div "Liquidity Provider" at bounding box center [256, 372] width 98 height 10
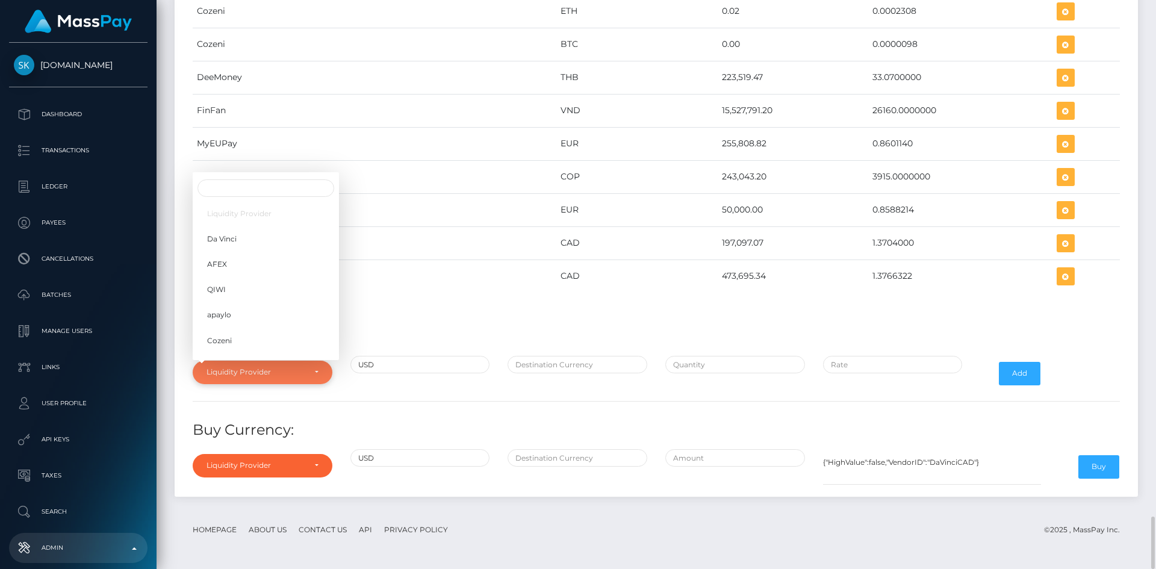
scroll to position [190, 0]
click at [227, 270] on link "YourSafe" at bounding box center [266, 277] width 146 height 22
select select "YourSafe"
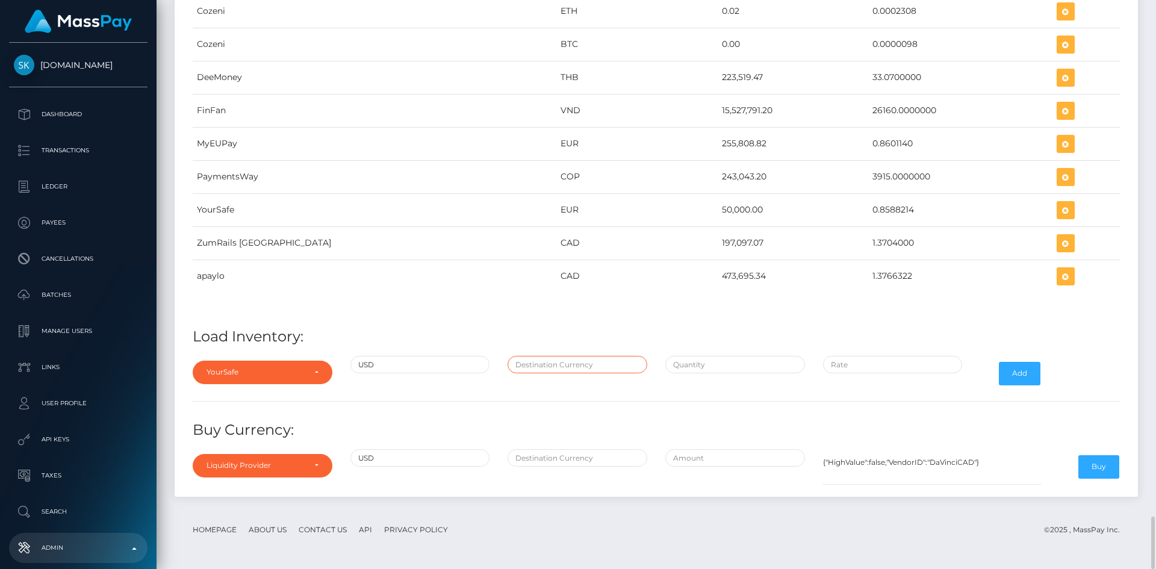
click at [532, 366] on input "text" at bounding box center [578, 364] width 140 height 17
type input "EUR"
click at [697, 367] on input "text" at bounding box center [735, 364] width 140 height 17
click at [705, 366] on input "$" at bounding box center [735, 364] width 140 height 17
paste input "242,969.6900000"
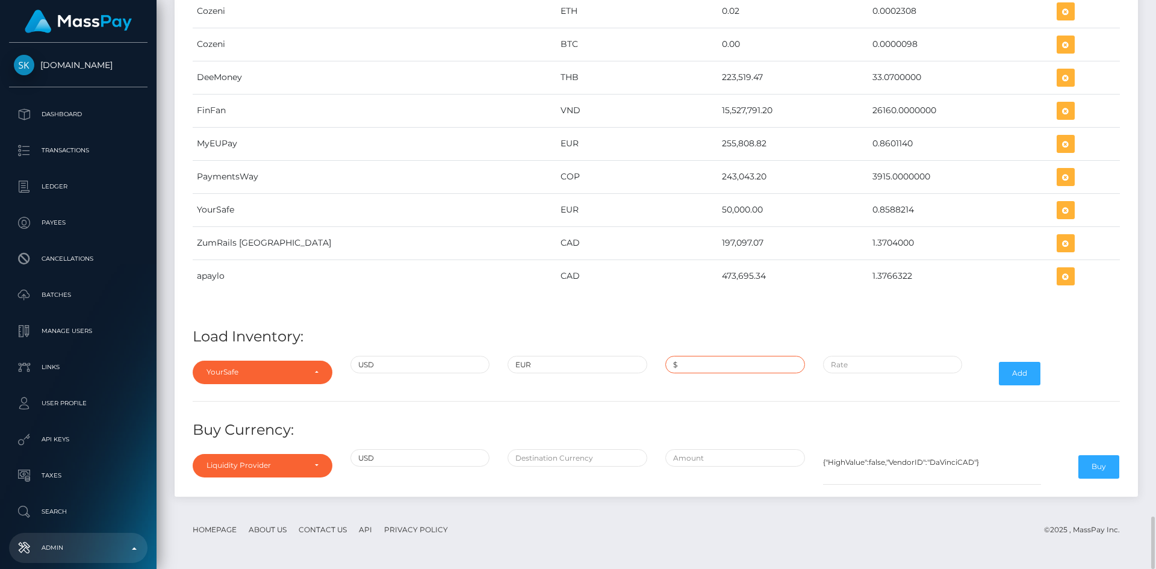
type input "$242,969.6900000"
click at [844, 361] on input "$" at bounding box center [893, 364] width 140 height 17
paste input "0.8505611"
type input "$0.8505611"
click at [1032, 375] on button "Add" at bounding box center [1020, 373] width 42 height 23
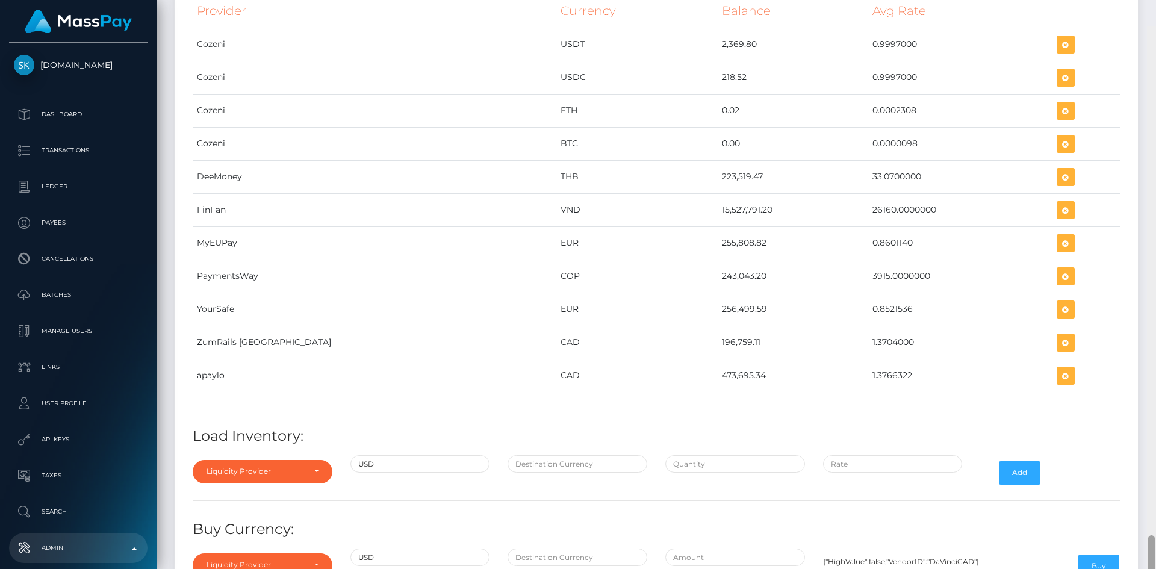
scroll to position [5513, 0]
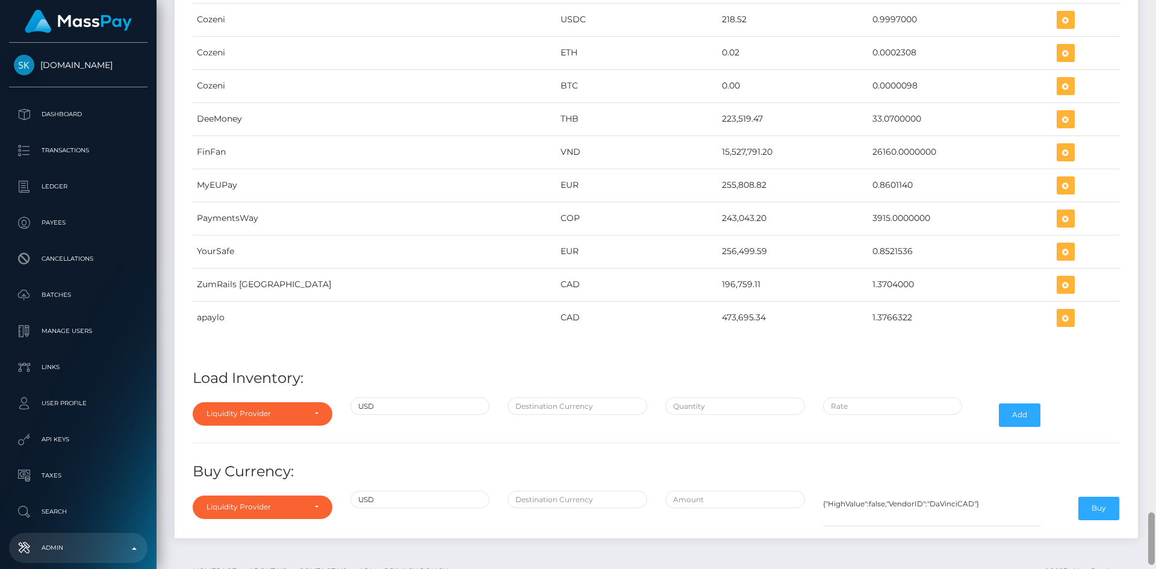
drag, startPoint x: 1153, startPoint y: 93, endPoint x: 1156, endPoint y: 539, distance: 445.6
click at [1156, 539] on div at bounding box center [1151, 284] width 9 height 569
drag, startPoint x: 638, startPoint y: 250, endPoint x: 686, endPoint y: 249, distance: 48.2
click at [718, 249] on td "256,499.59" at bounding box center [793, 251] width 151 height 33
copy td "256,499.59"
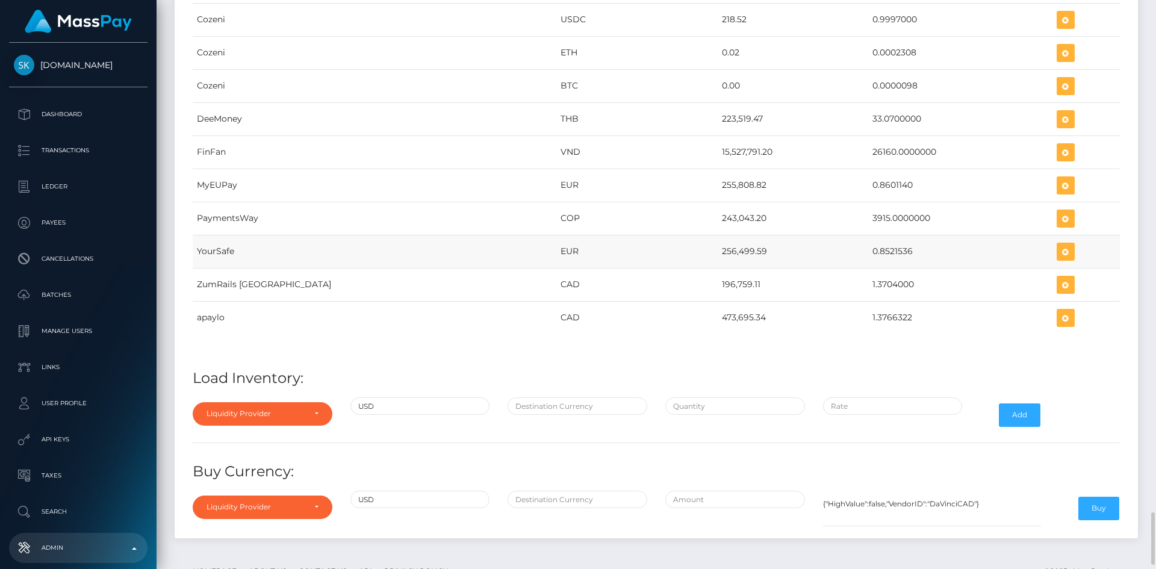
drag, startPoint x: 818, startPoint y: 249, endPoint x: 859, endPoint y: 256, distance: 40.9
click at [868, 256] on td "0.8521536" at bounding box center [960, 251] width 184 height 33
copy td "0.8521536"
click at [1059, 249] on icon "button" at bounding box center [1066, 251] width 14 height 15
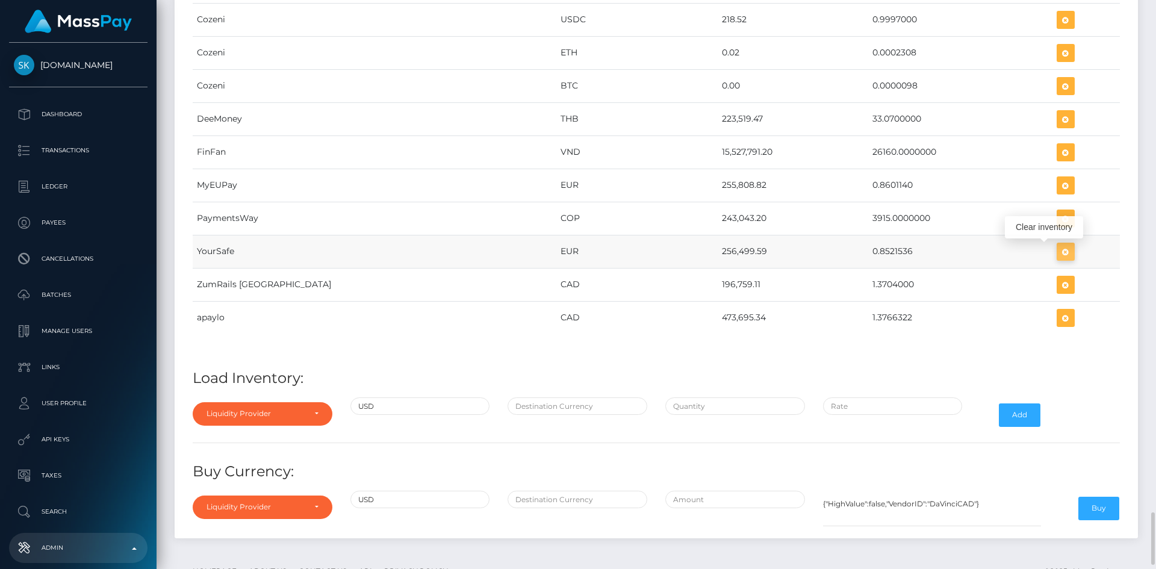
click at [1059, 249] on icon "button" at bounding box center [1066, 251] width 14 height 15
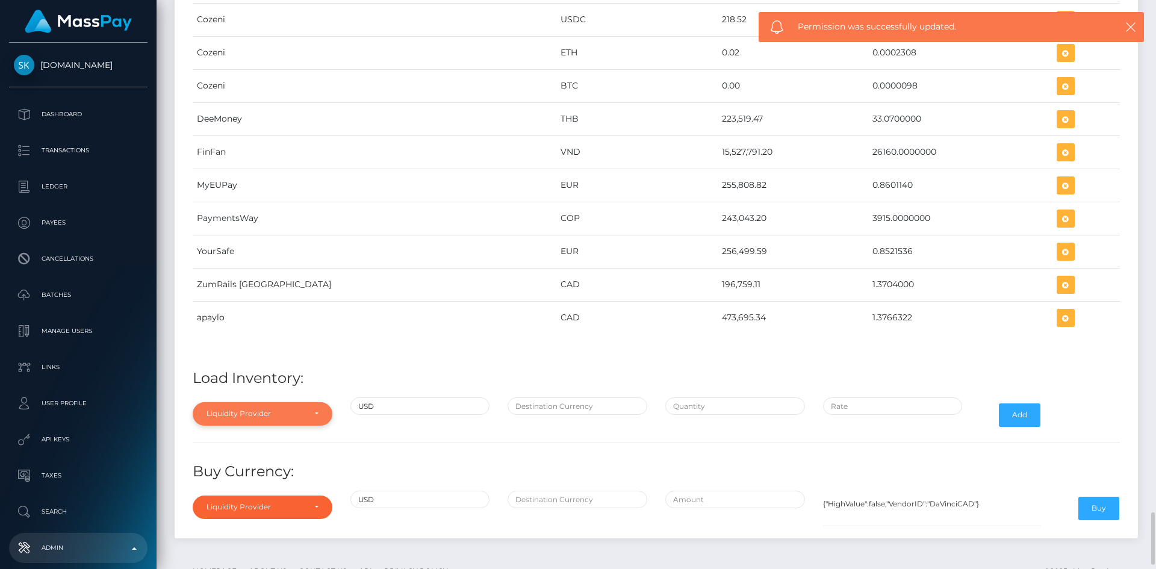
click at [262, 417] on div "Liquidity Provider" at bounding box center [256, 414] width 98 height 10
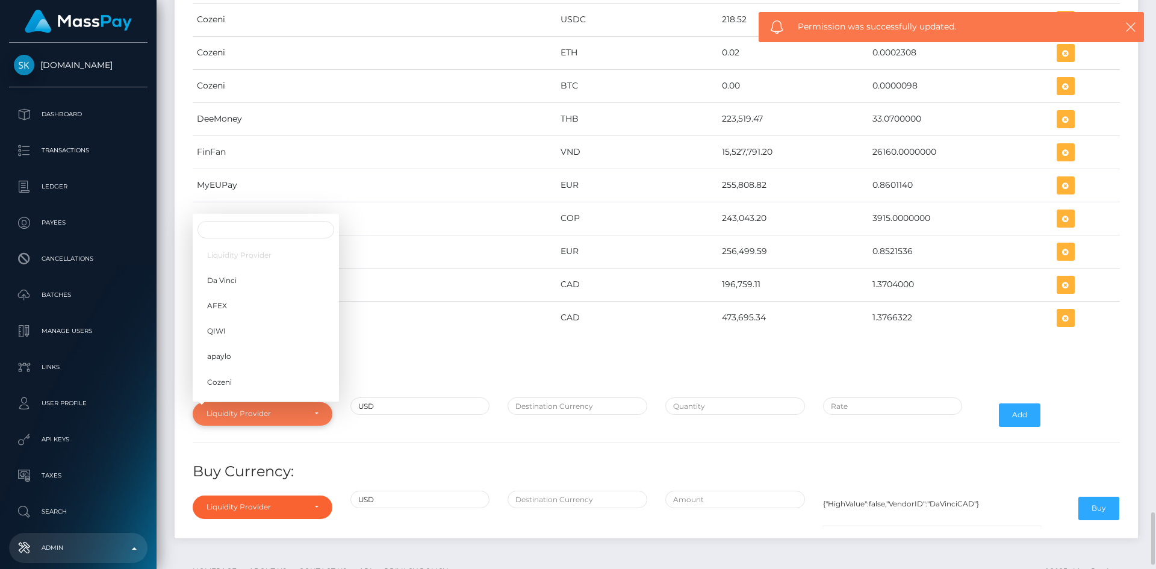
scroll to position [190, 0]
click at [266, 320] on link "YourSafe" at bounding box center [266, 319] width 146 height 22
select select "YourSafe"
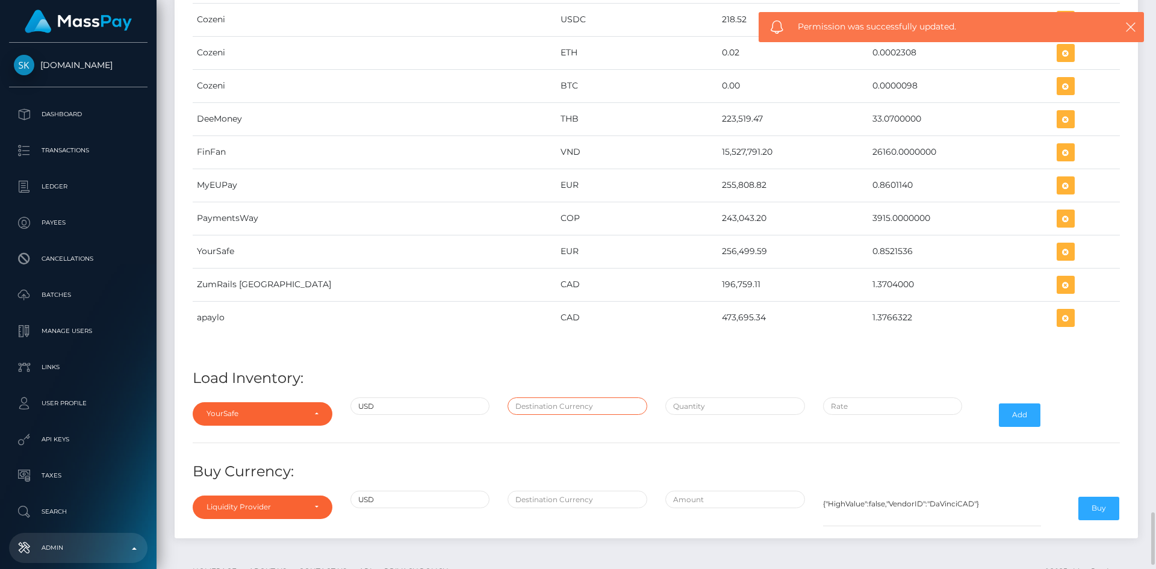
click at [537, 414] on input "text" at bounding box center [578, 405] width 140 height 17
type input "EUR"
click at [686, 404] on input "text" at bounding box center [735, 405] width 140 height 17
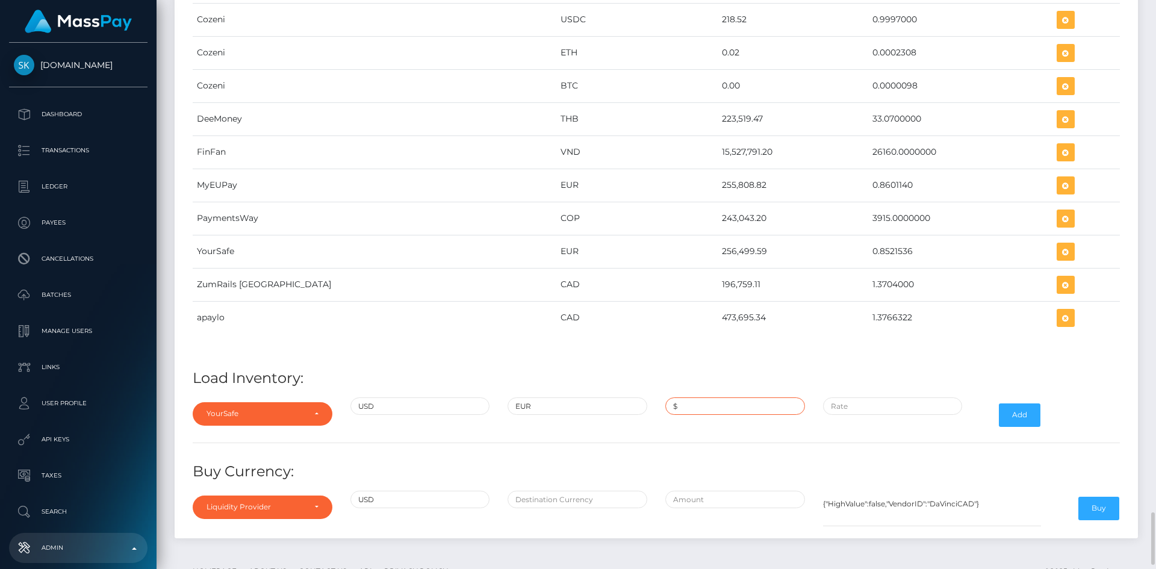
click at [700, 404] on input "$" at bounding box center [735, 405] width 140 height 17
paste input "301,001.5900000"
type input "$301,001.5900000"
click at [852, 405] on input "$" at bounding box center [893, 405] width 140 height 17
paste input "0.8521536"
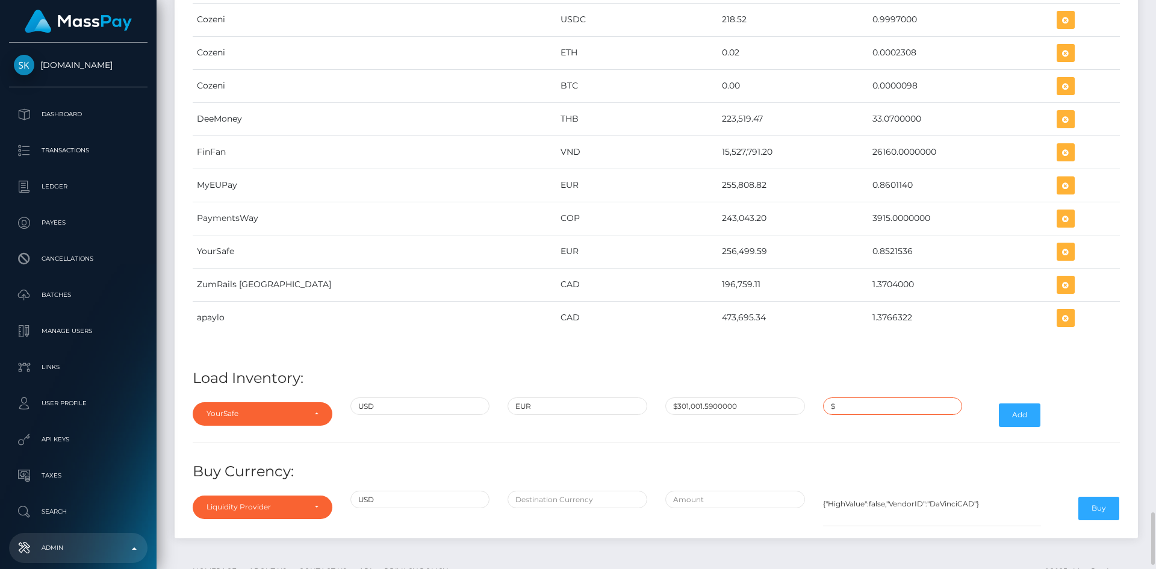
type input "$0.8521536"
click at [1026, 414] on button "Add" at bounding box center [1020, 414] width 42 height 23
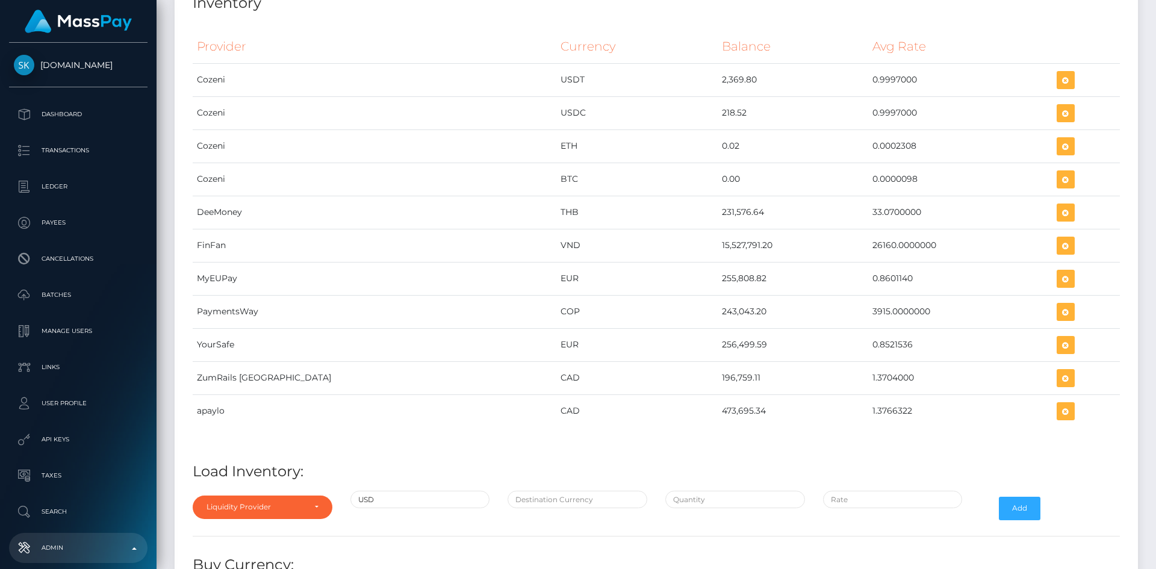
scroll to position [5554, 0]
